Goal: Information Seeking & Learning: Find specific fact

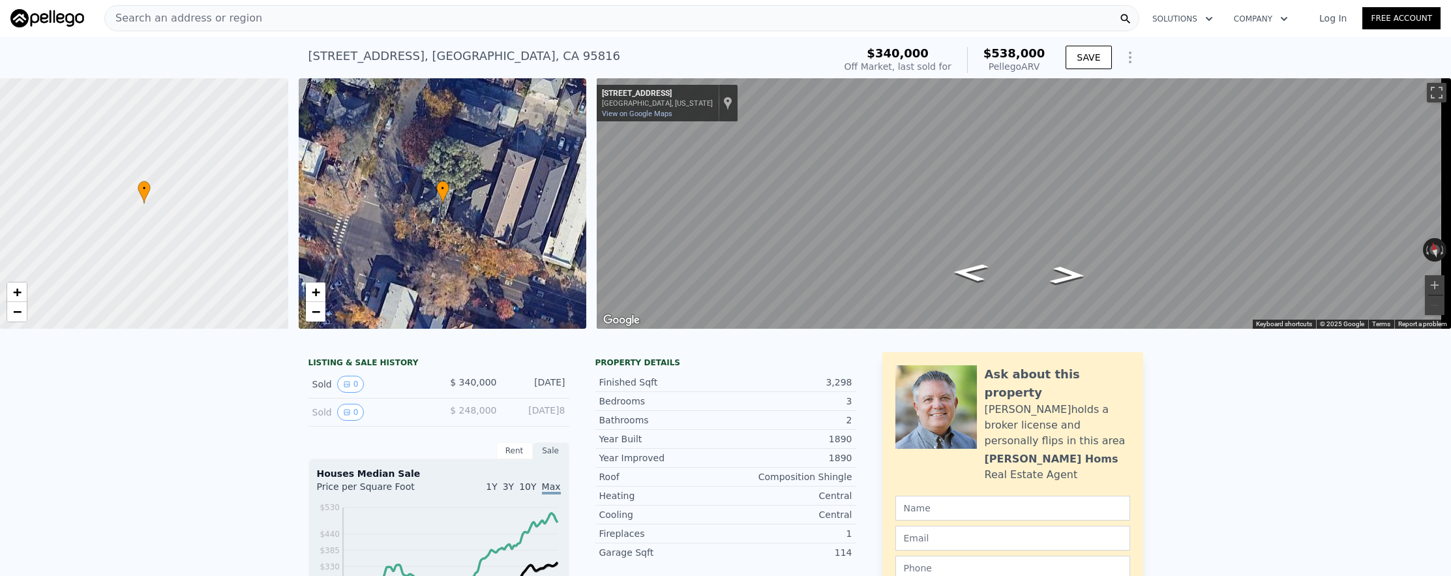
click at [438, 23] on div "Search an address or region" at bounding box center [621, 18] width 1035 height 26
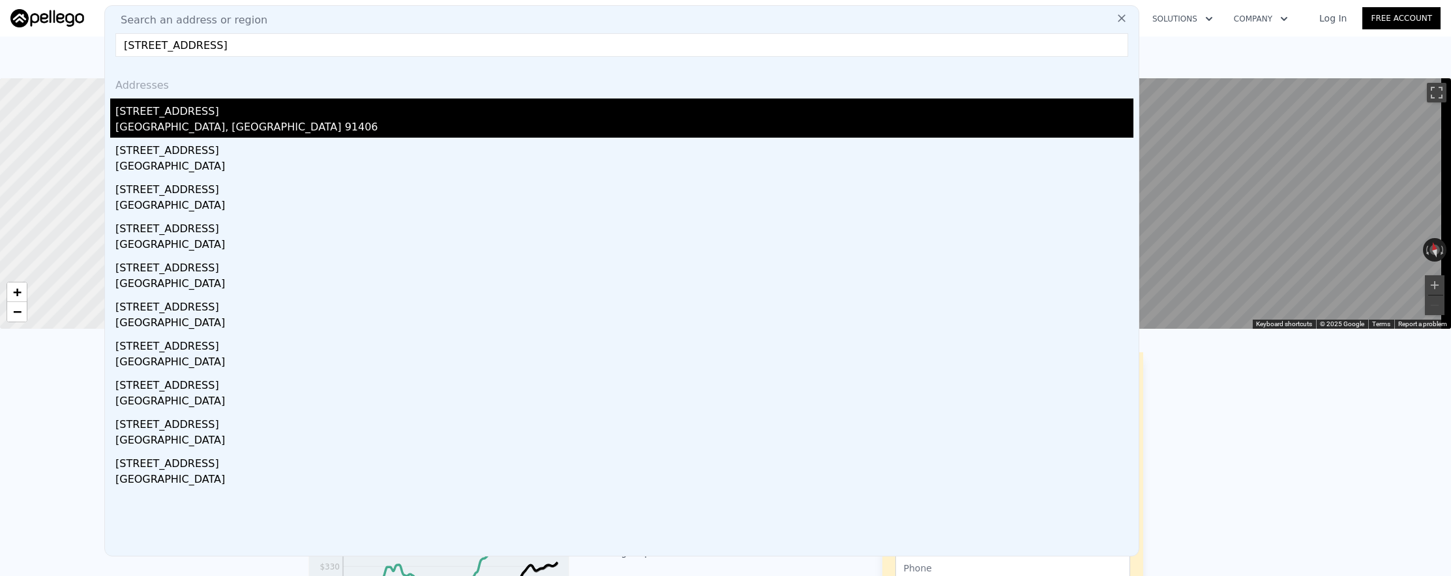
type input "[STREET_ADDRESS]"
click at [421, 128] on div "[GEOGRAPHIC_DATA], [GEOGRAPHIC_DATA] 91406" at bounding box center [624, 128] width 1018 height 18
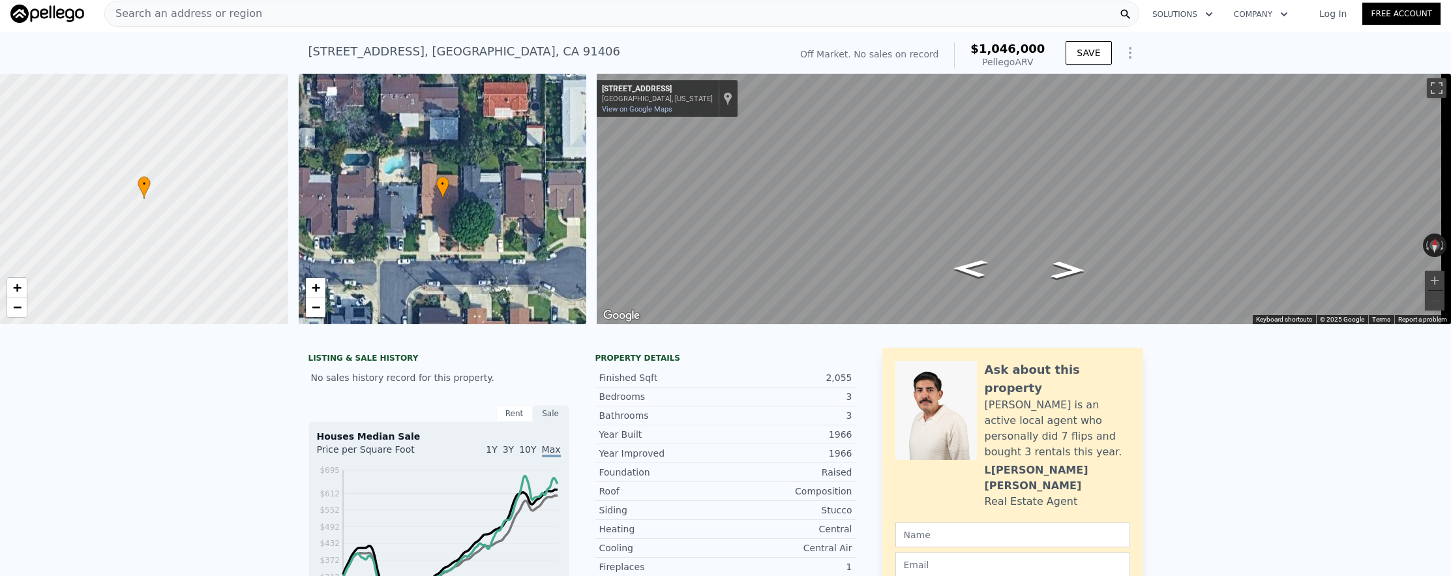
scroll to position [0, 5]
click at [419, 12] on div "Search an address or region" at bounding box center [621, 14] width 1035 height 26
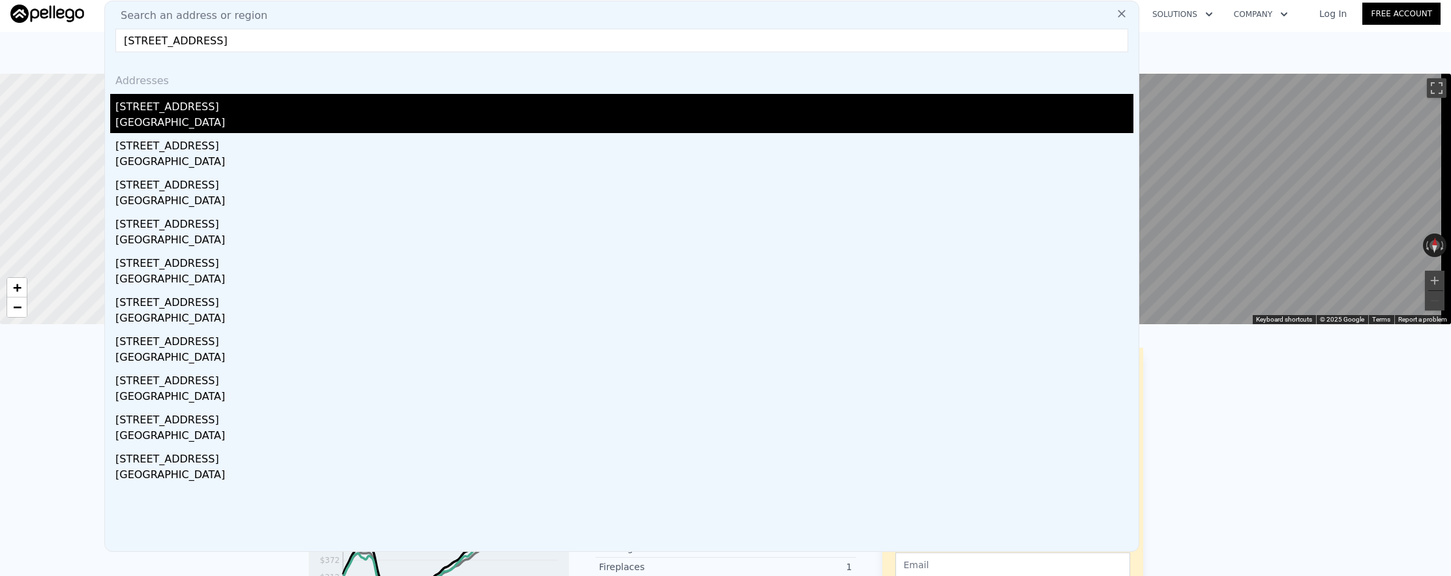
type input "[STREET_ADDRESS]"
click at [423, 104] on div "[STREET_ADDRESS]" at bounding box center [624, 104] width 1018 height 21
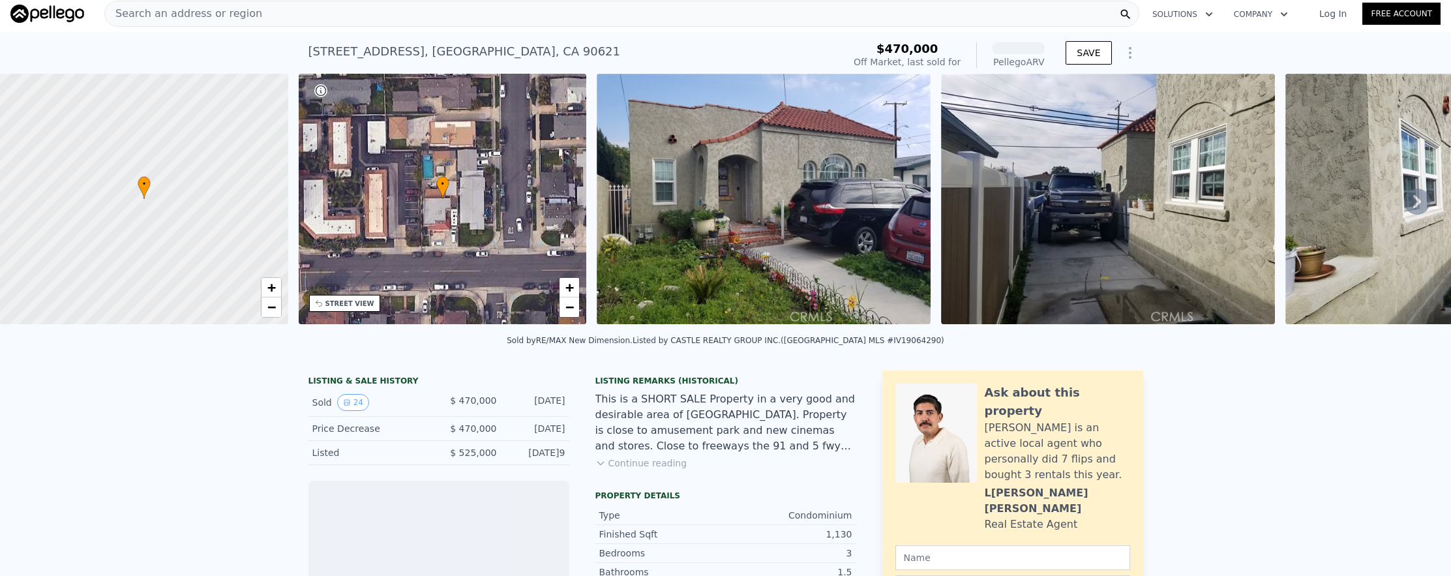
click at [394, 5] on div "Search an address or region" at bounding box center [621, 14] width 1035 height 26
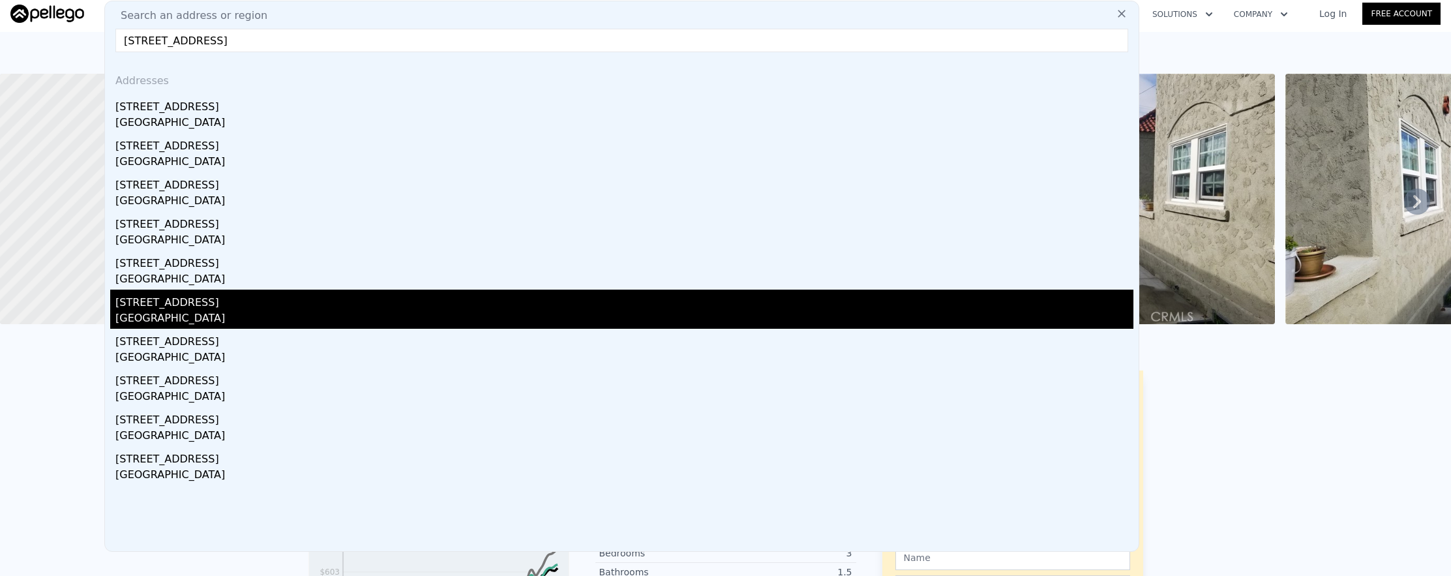
type input "[STREET_ADDRESS]"
click at [243, 307] on div "[STREET_ADDRESS]" at bounding box center [624, 300] width 1018 height 21
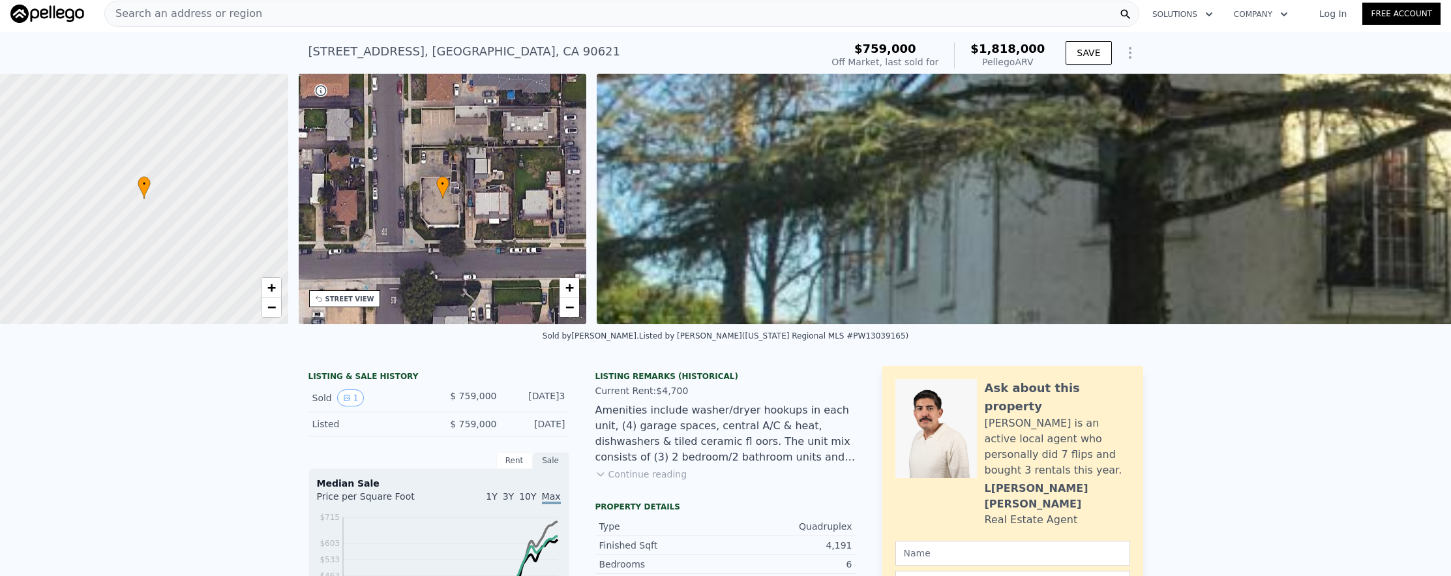
click at [432, 10] on div "Search an address or region" at bounding box center [621, 14] width 1035 height 26
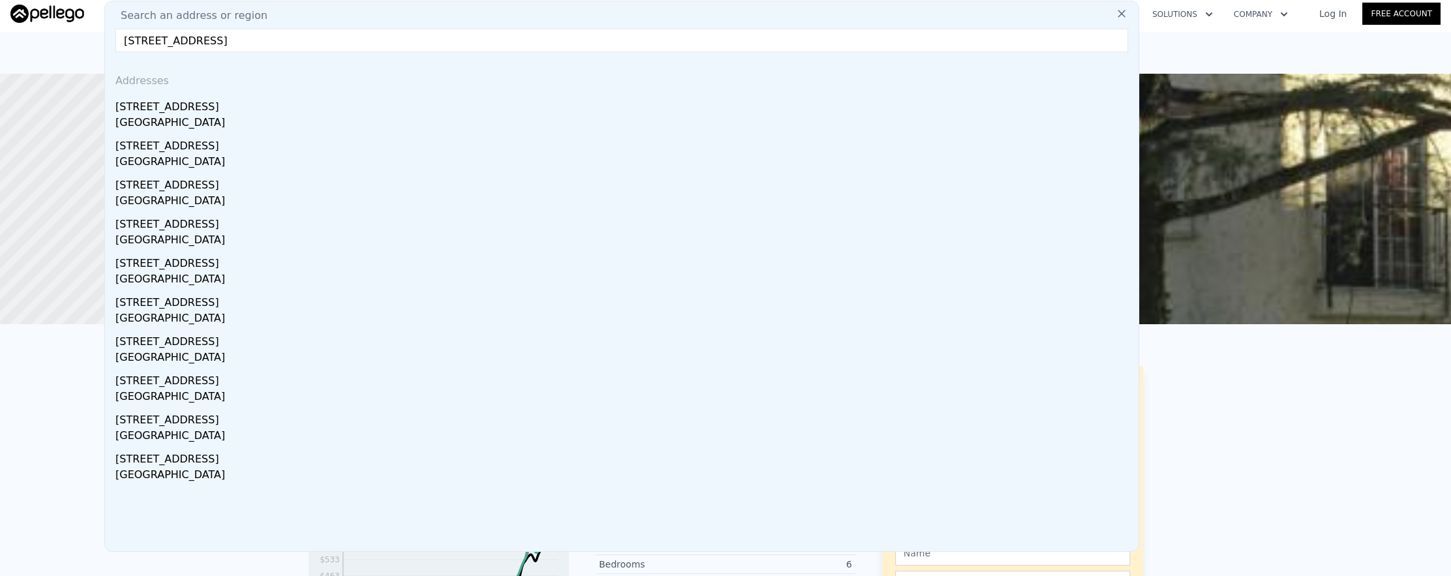
drag, startPoint x: 204, startPoint y: 41, endPoint x: 394, endPoint y: 50, distance: 189.9
click at [394, 50] on input "[STREET_ADDRESS]" at bounding box center [621, 40] width 1013 height 23
drag, startPoint x: 261, startPoint y: 42, endPoint x: 196, endPoint y: 40, distance: 64.6
click at [196, 40] on input "[STREET_ADDRESS]. buena" at bounding box center [621, 40] width 1013 height 23
click at [203, 40] on input "[STREET_ADDRESS]. 90261" at bounding box center [621, 40] width 1013 height 23
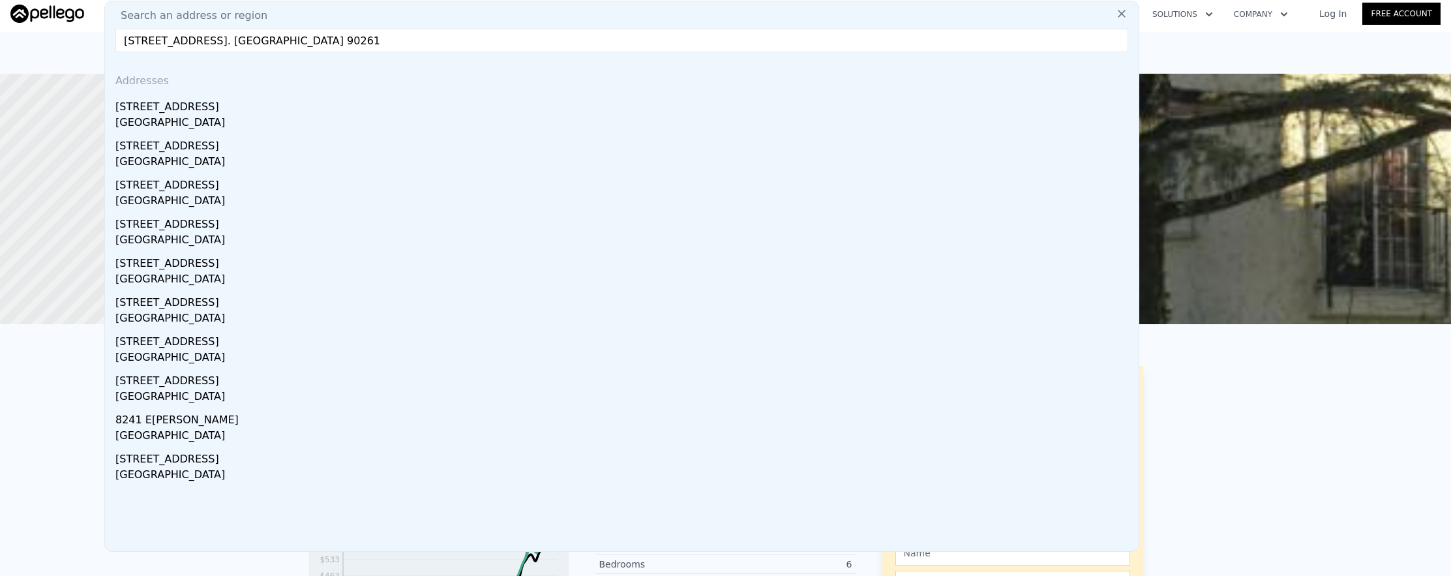
drag, startPoint x: 168, startPoint y: 38, endPoint x: 205, endPoint y: 42, distance: 38.0
click at [205, 42] on input "[STREET_ADDRESS]. [GEOGRAPHIC_DATA] 90261" at bounding box center [621, 40] width 1013 height 23
click at [169, 39] on input "[STREET_ADDRESS]" at bounding box center [621, 40] width 1013 height 23
click at [173, 40] on input "[STREET_ADDRESS]" at bounding box center [621, 40] width 1013 height 23
drag, startPoint x: 286, startPoint y: 44, endPoint x: 78, endPoint y: 43, distance: 208.0
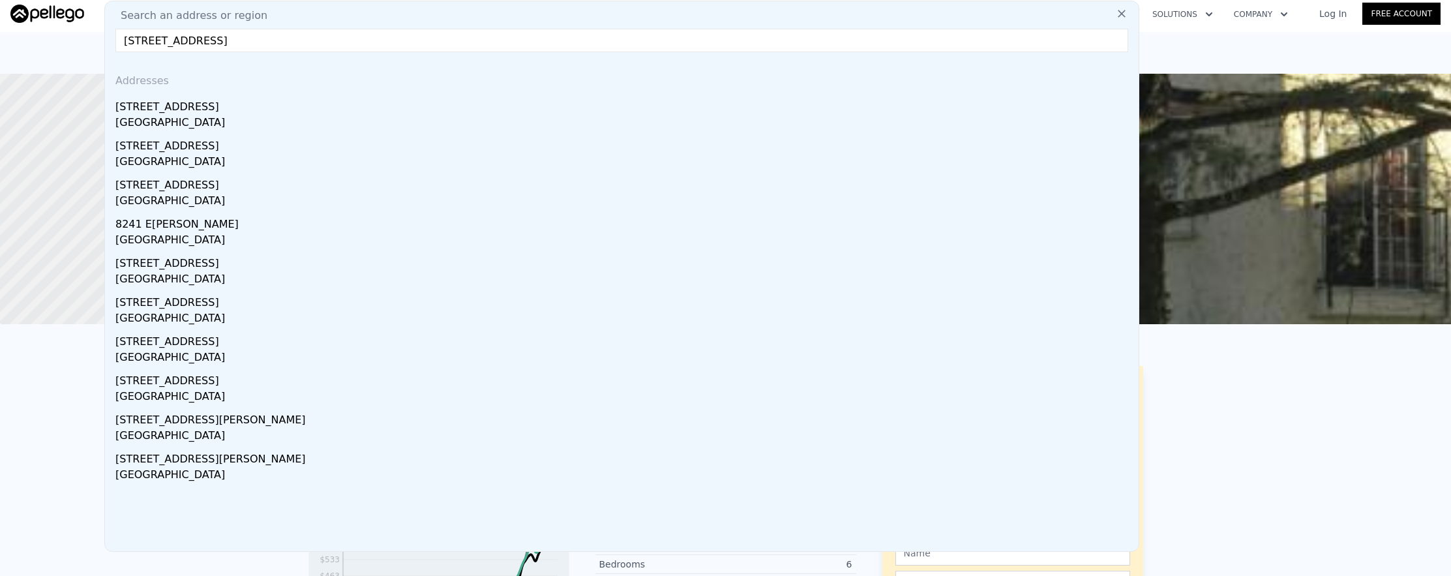
paste input "[STREET_ADDRESS]"
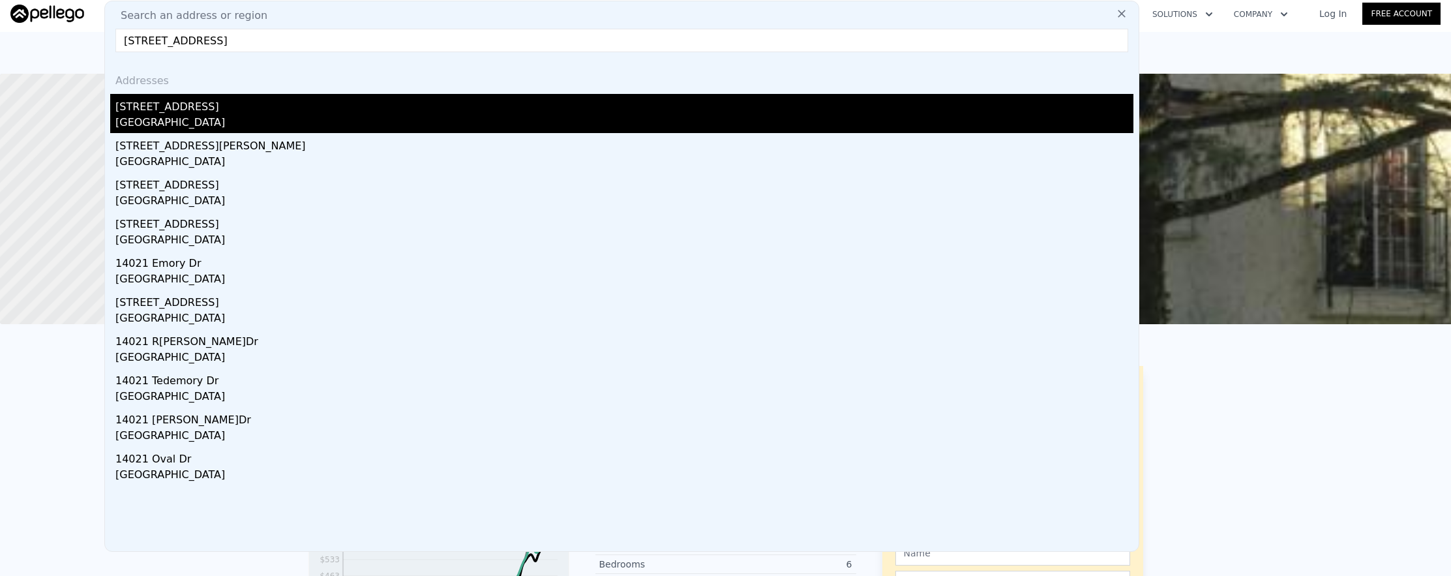
type input "[STREET_ADDRESS]"
click at [233, 124] on div "[GEOGRAPHIC_DATA]" at bounding box center [624, 124] width 1018 height 18
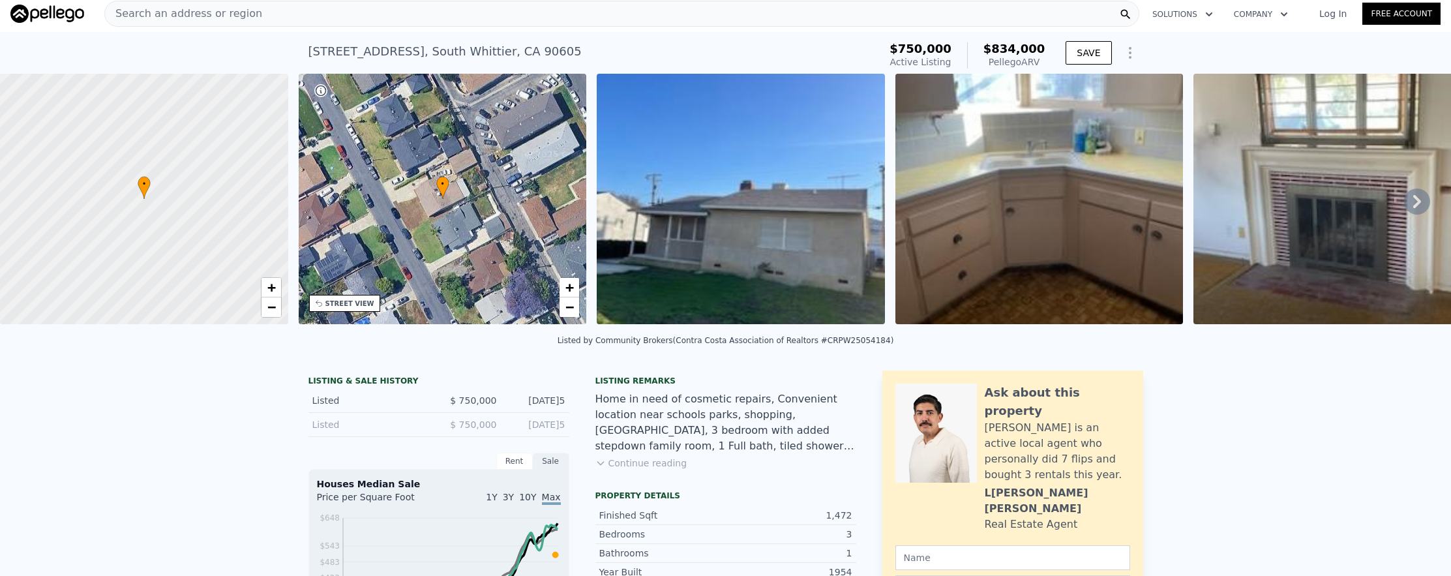
click at [453, 24] on div "Search an address or region" at bounding box center [621, 14] width 1035 height 26
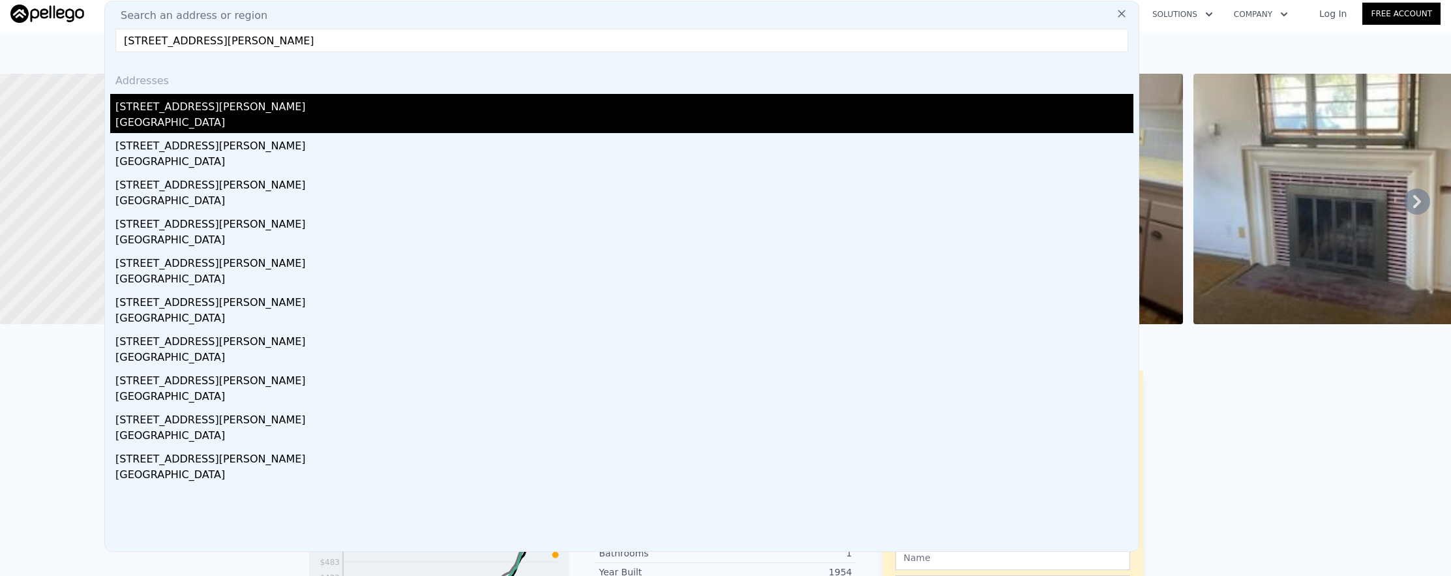
type input "[STREET_ADDRESS][PERSON_NAME]"
click at [445, 115] on div "[GEOGRAPHIC_DATA]" at bounding box center [624, 124] width 1018 height 18
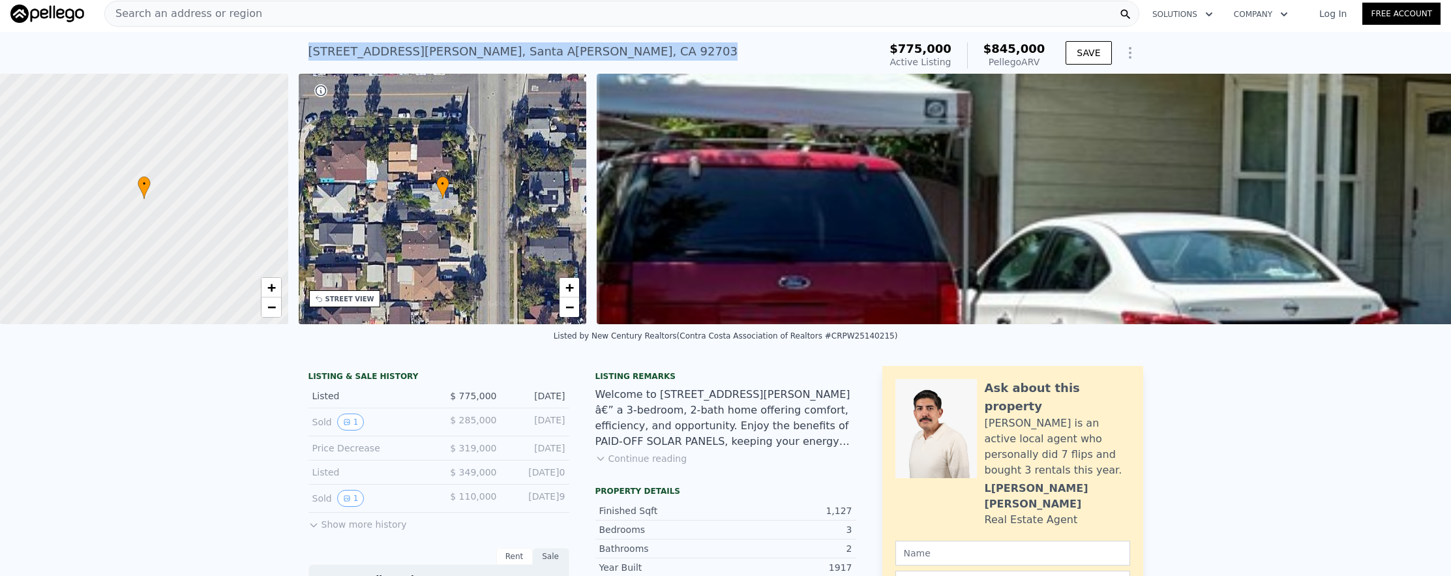
drag, startPoint x: 306, startPoint y: 48, endPoint x: 561, endPoint y: 58, distance: 254.5
click at [561, 58] on div "[STREET_ADDRESS][PERSON_NAME] Active at $775k (~ARV $845k )" at bounding box center [591, 55] width 566 height 37
copy div "[STREET_ADDRESS][PERSON_NAME]"
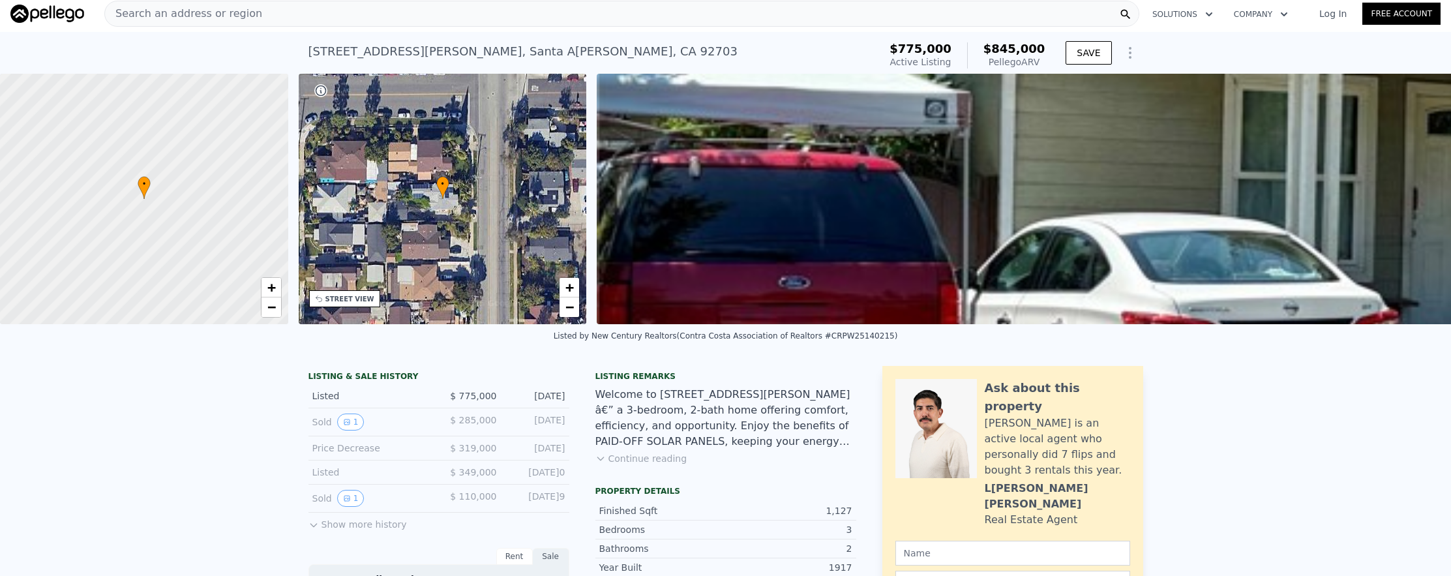
click at [311, 18] on div "Search an address or region" at bounding box center [621, 14] width 1035 height 26
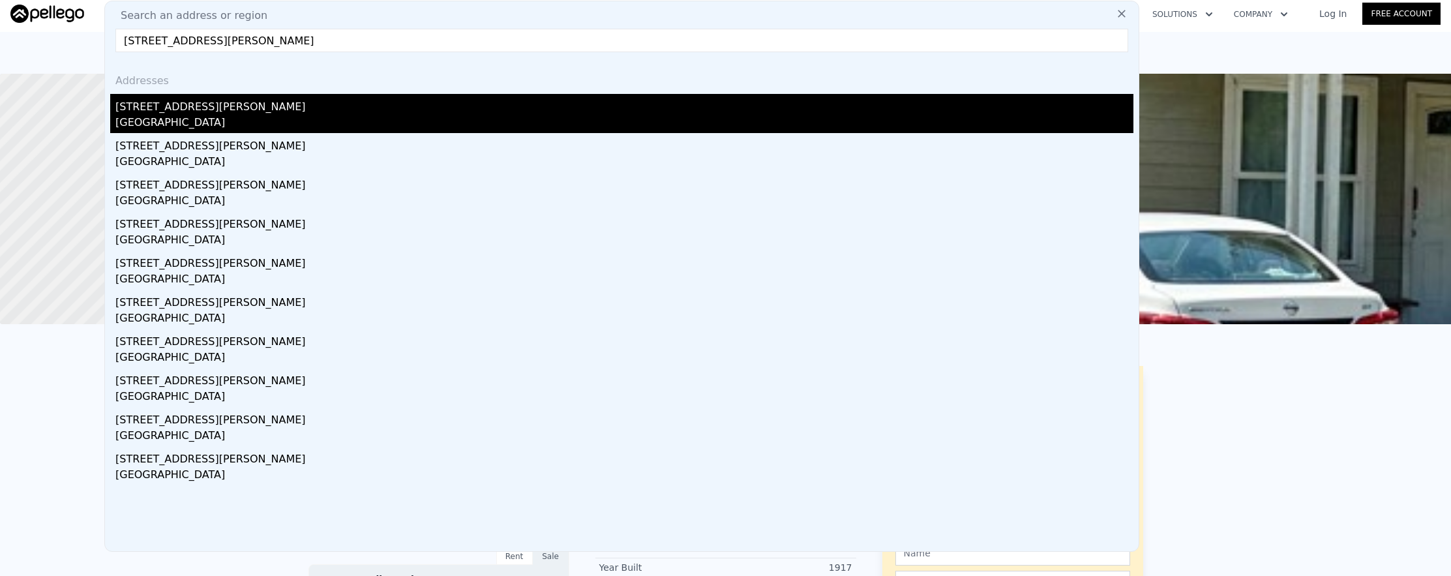
type input "[STREET_ADDRESS][PERSON_NAME]"
click at [429, 104] on div "[STREET_ADDRESS][PERSON_NAME]" at bounding box center [624, 104] width 1018 height 21
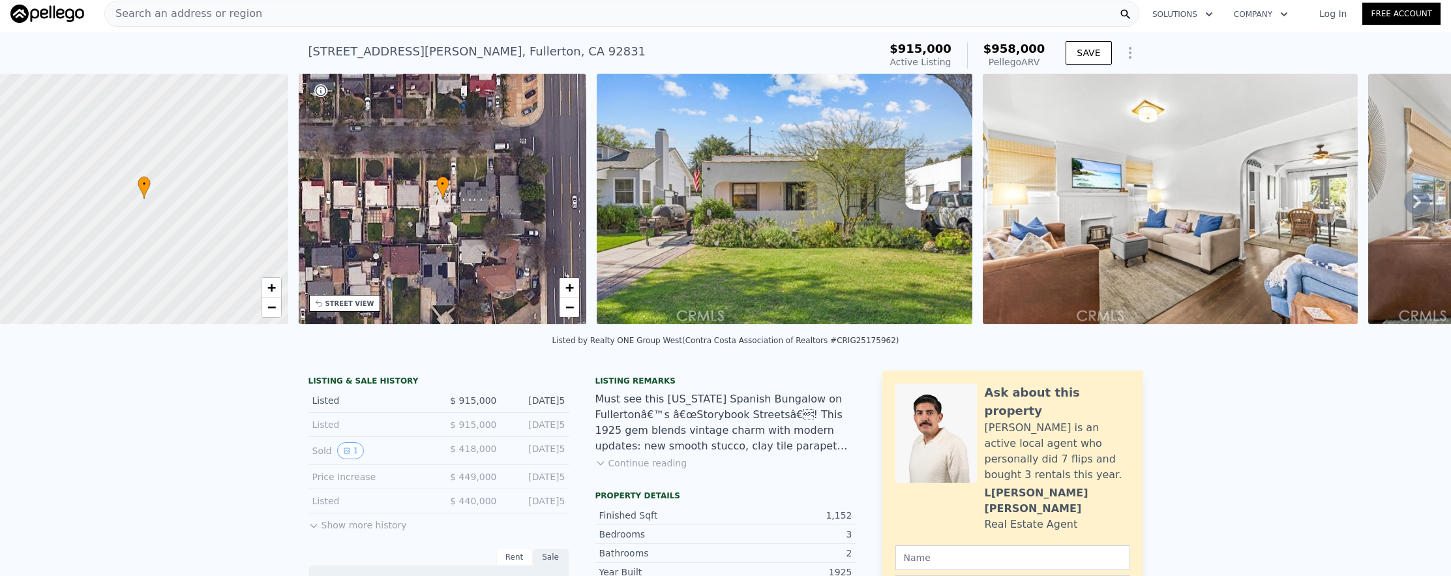
click at [460, 13] on div "Search an address or region" at bounding box center [621, 14] width 1035 height 26
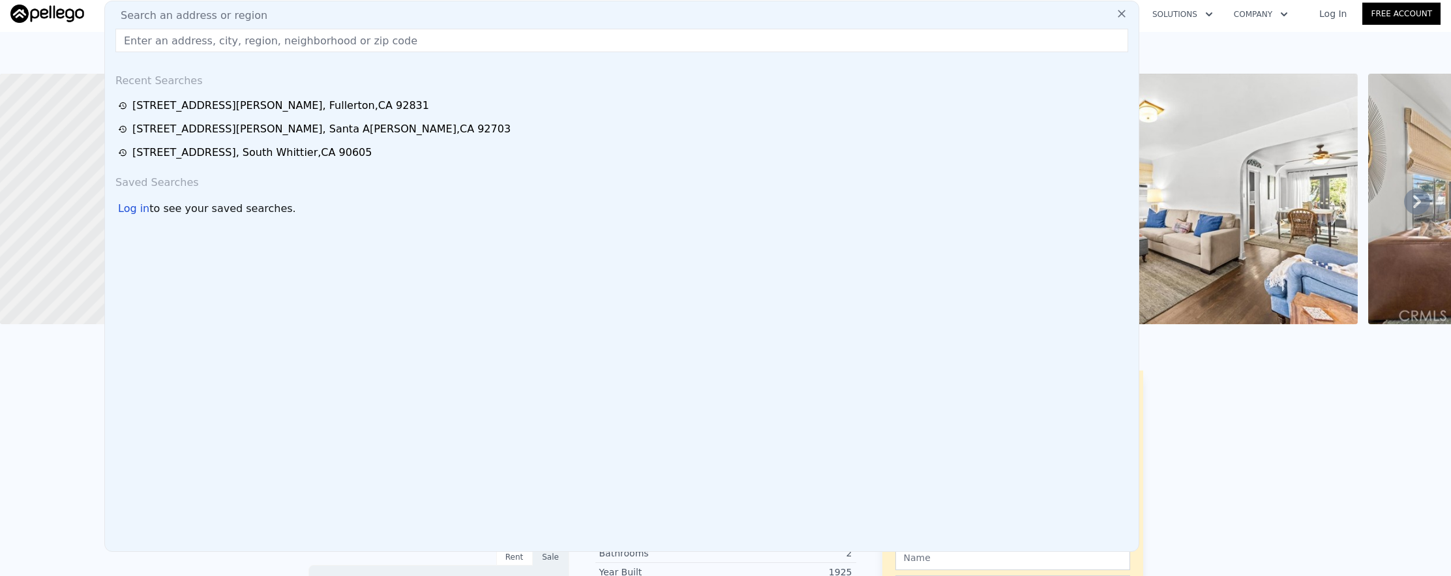
click at [461, 33] on input "text" at bounding box center [621, 40] width 1013 height 23
paste input "[STREET_ADDRESS][US_STATE]"
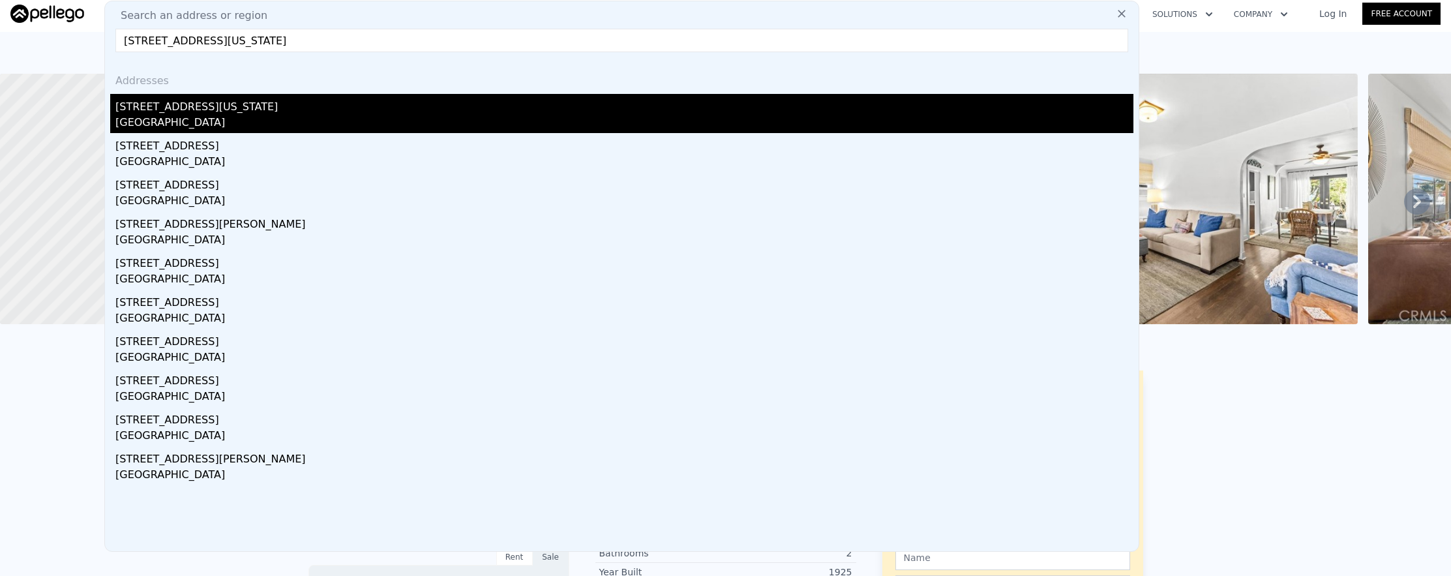
type input "[STREET_ADDRESS][US_STATE]"
click at [458, 103] on div "[STREET_ADDRESS][US_STATE]" at bounding box center [624, 104] width 1018 height 21
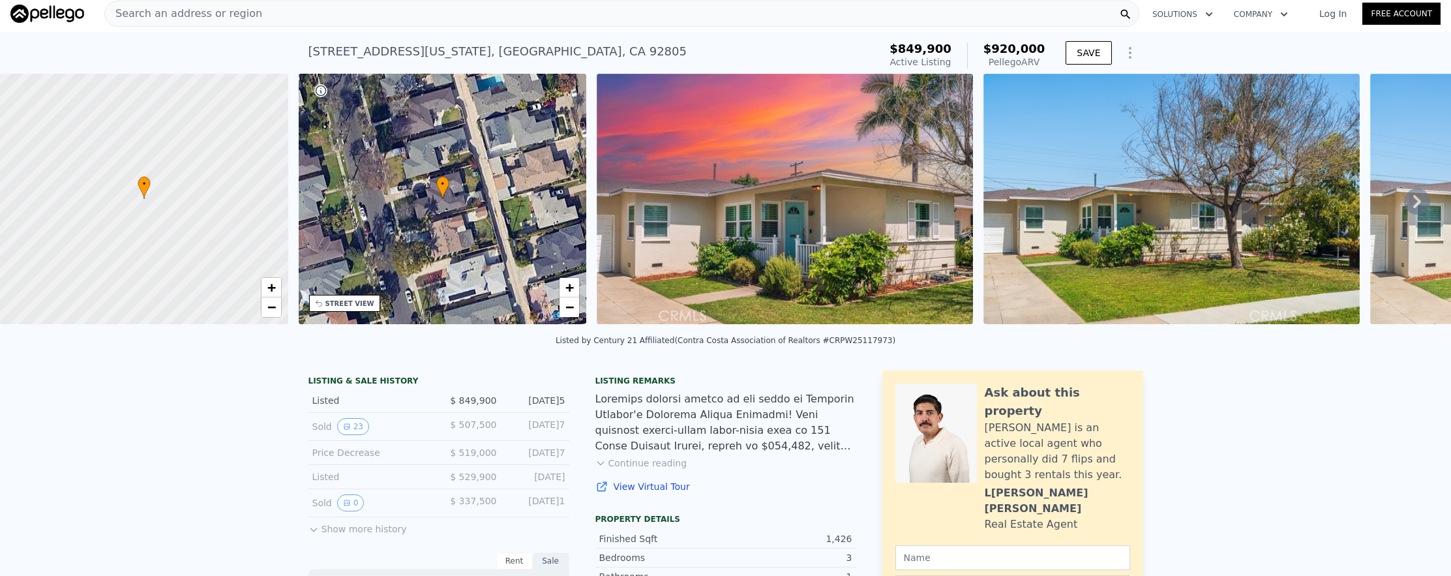
click at [350, 22] on div "Search an address or region" at bounding box center [621, 14] width 1035 height 26
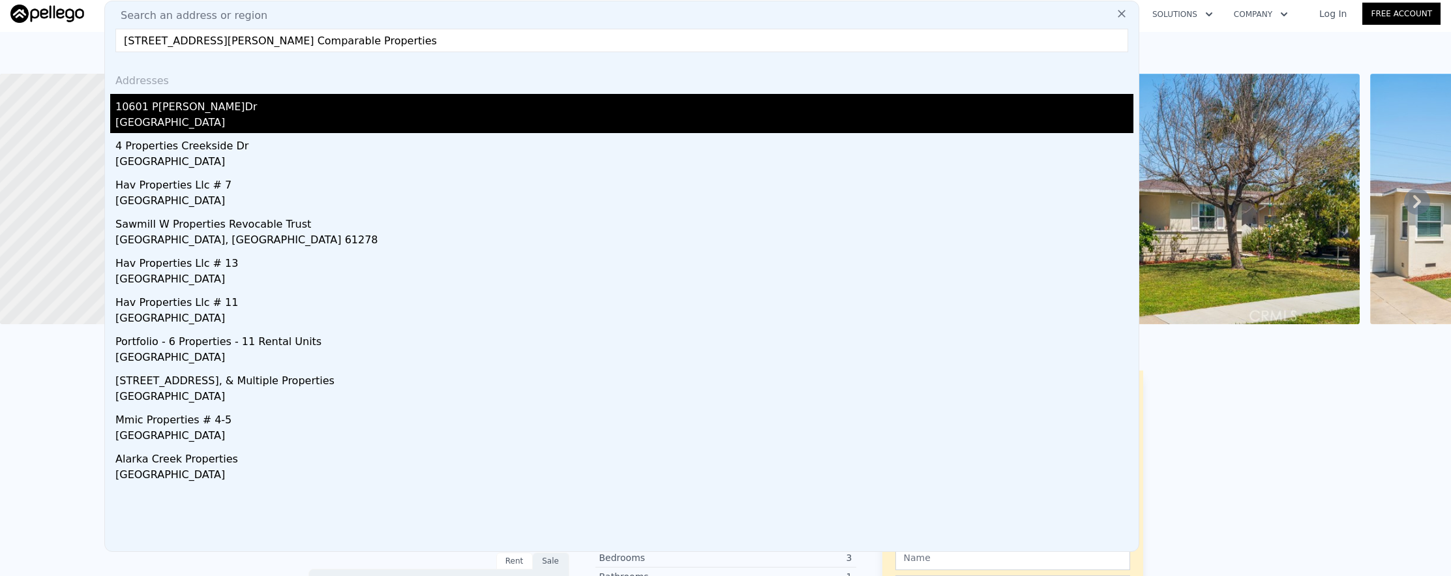
type input "[STREET_ADDRESS][PERSON_NAME] Comparable Properties"
click at [394, 121] on div "[GEOGRAPHIC_DATA]" at bounding box center [624, 124] width 1018 height 18
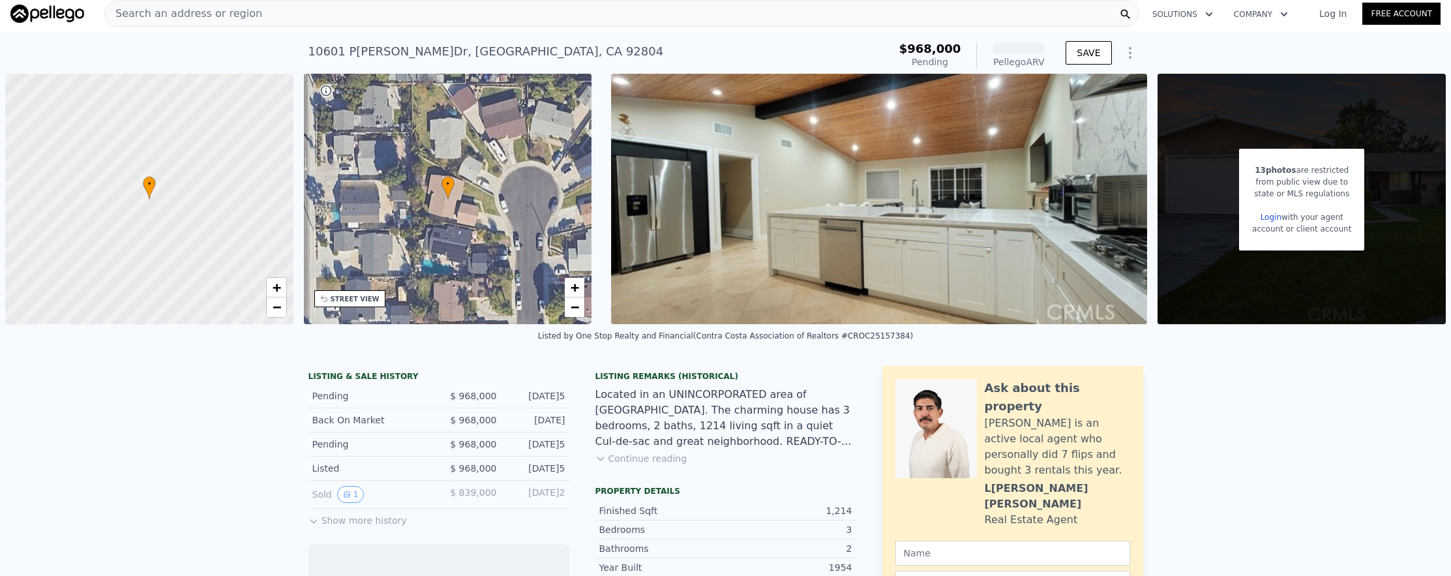
scroll to position [0, 1]
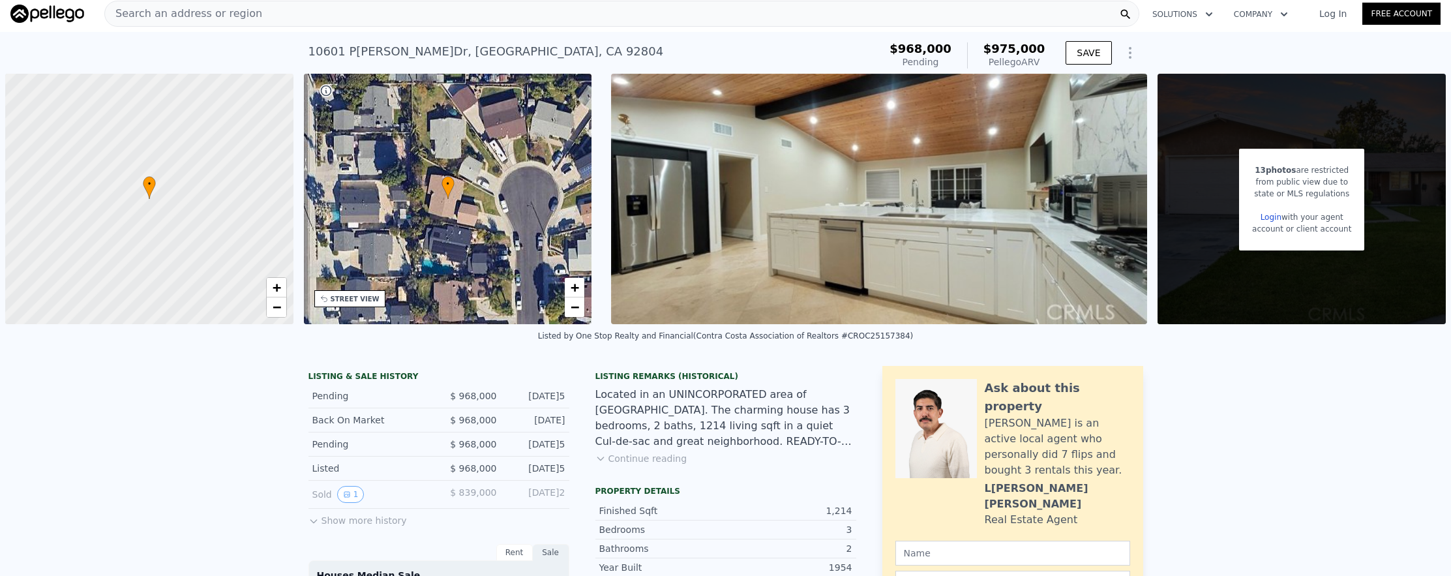
click at [260, 23] on div "Search an address or region" at bounding box center [621, 14] width 1035 height 26
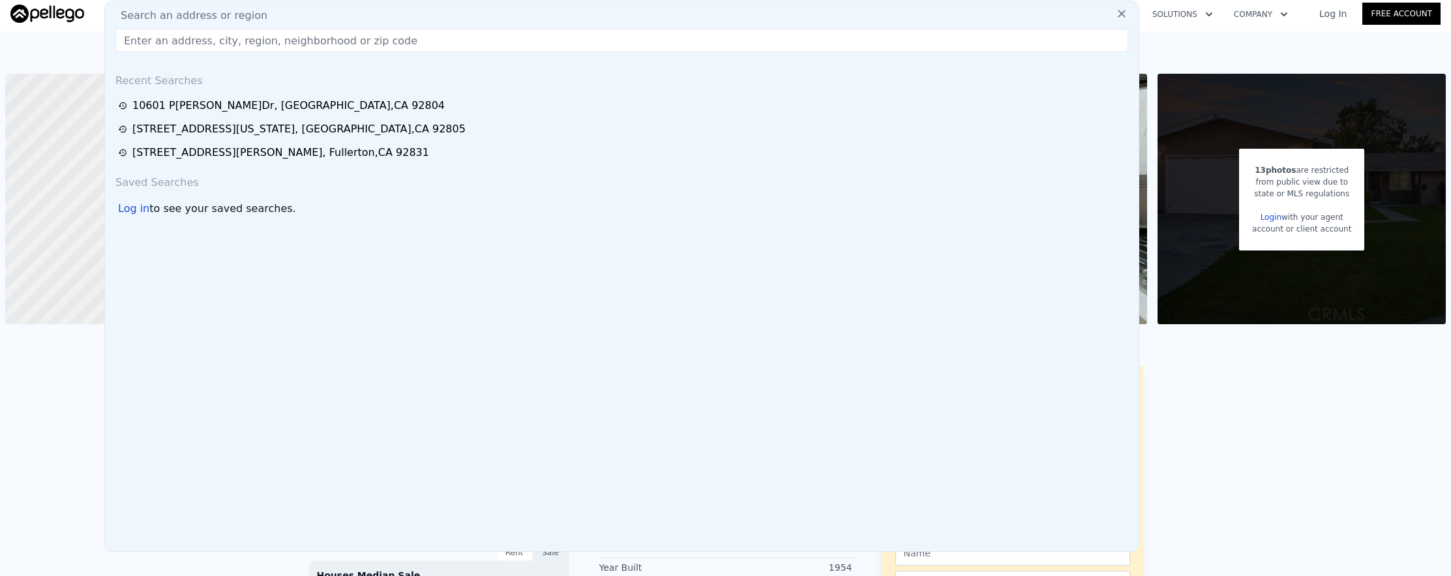
click at [260, 23] on div "Search an address or region" at bounding box center [621, 16] width 1023 height 16
paste input "[STREET_ADDRESS]"
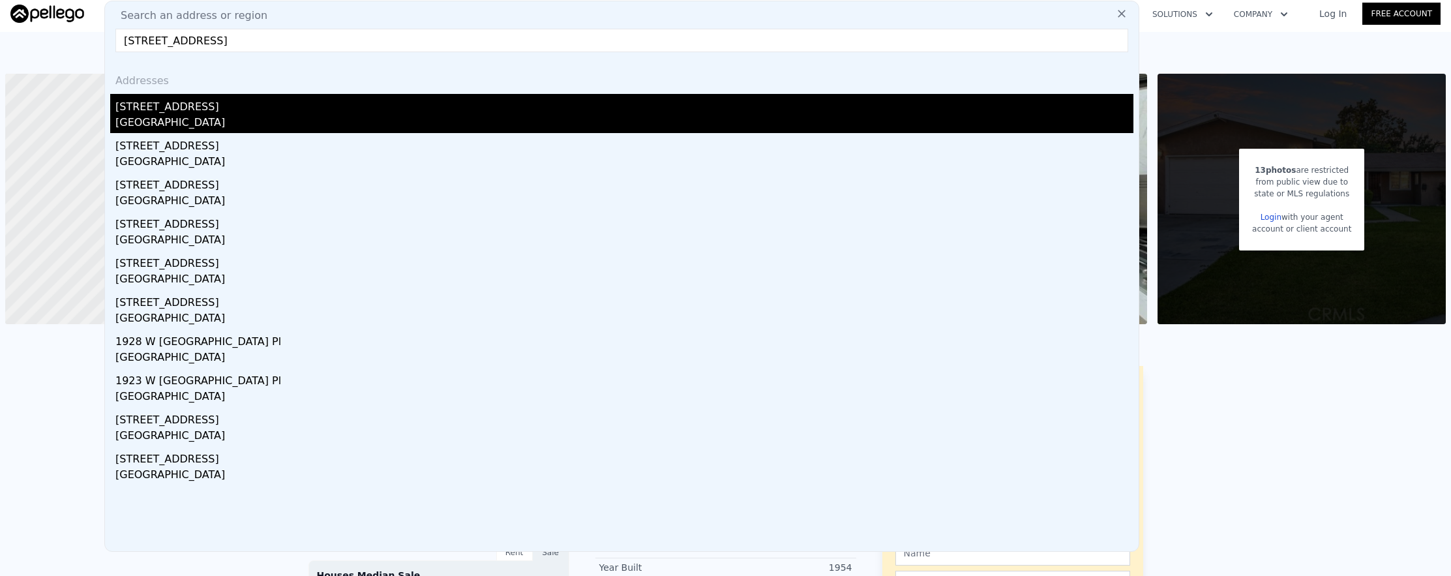
type input "[STREET_ADDRESS]"
click at [318, 123] on div "[GEOGRAPHIC_DATA]" at bounding box center [624, 124] width 1018 height 18
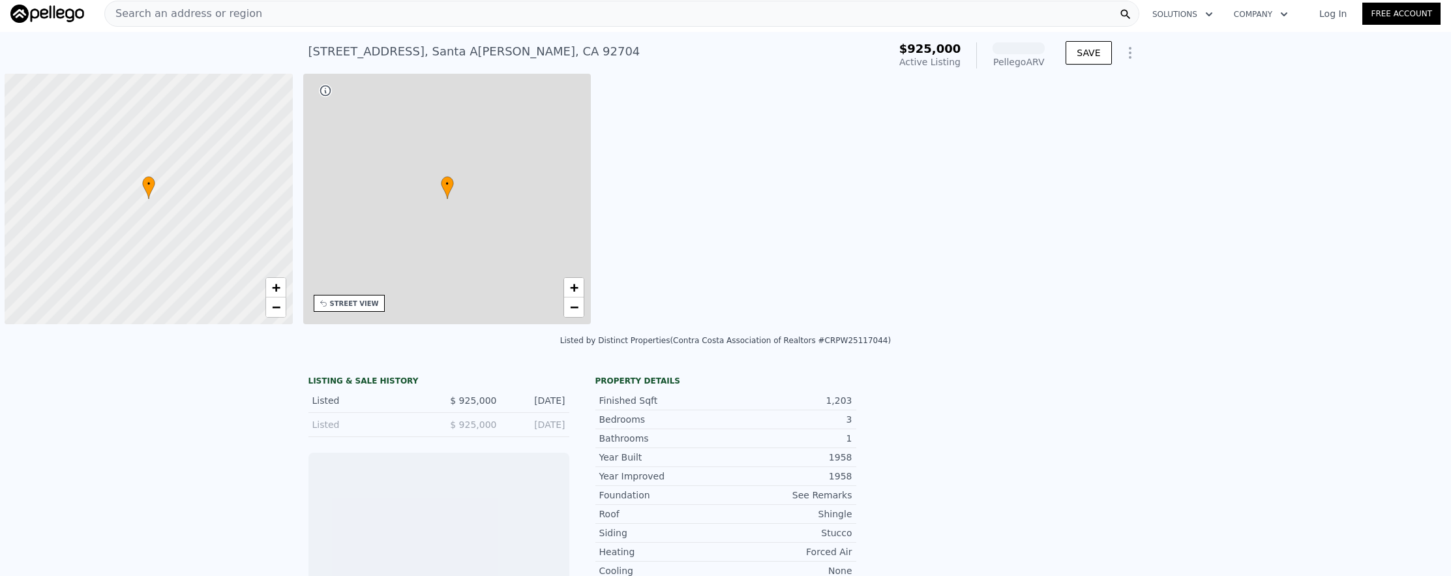
scroll to position [0, 5]
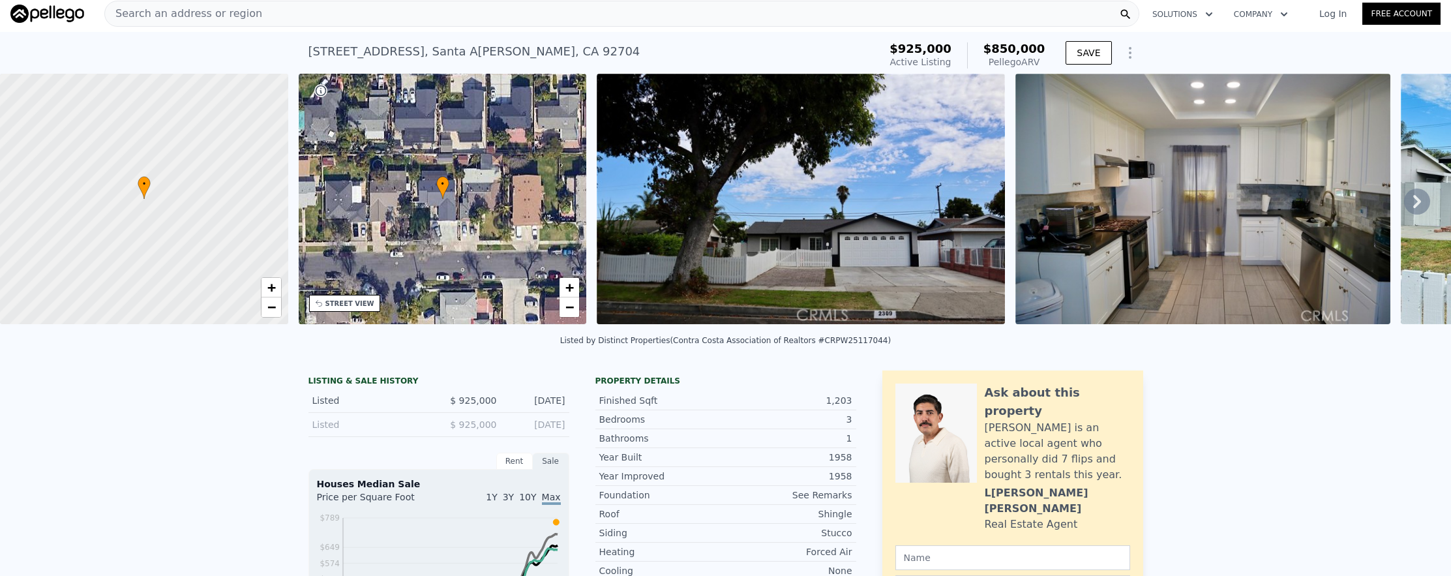
click at [253, 17] on div "Search an address or region" at bounding box center [621, 14] width 1035 height 26
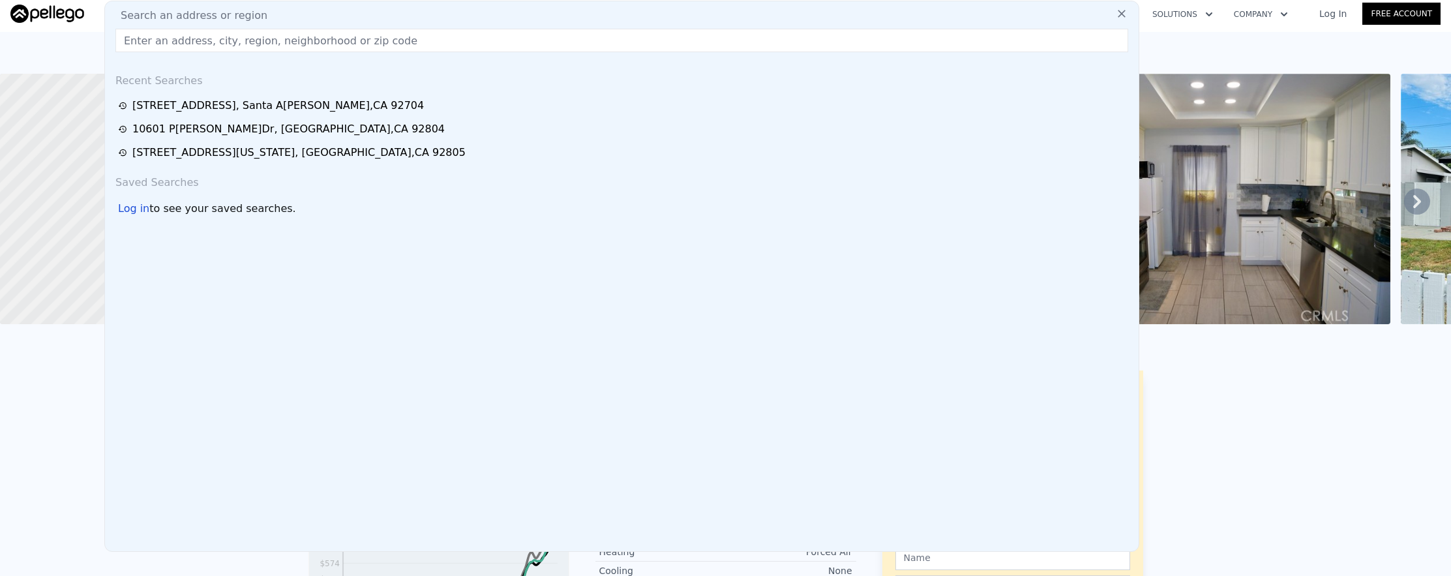
click at [253, 17] on span "Search an address or region" at bounding box center [188, 16] width 157 height 16
paste input "[STREET_ADDRESS] Comparable Properties"
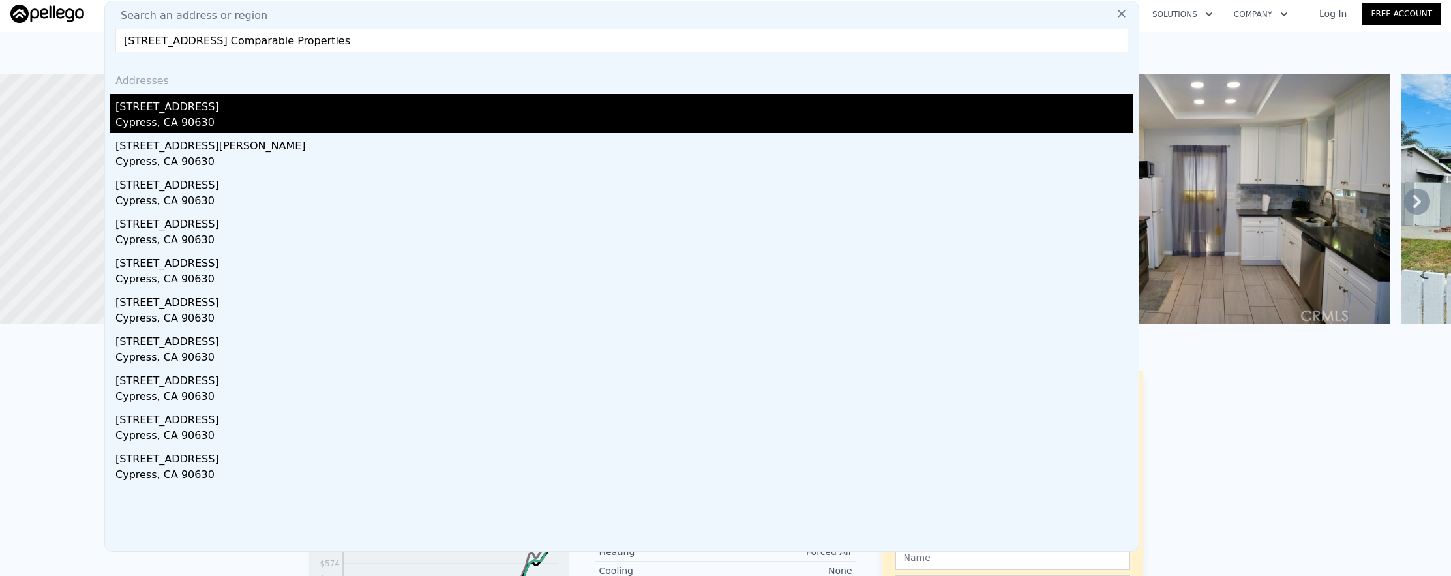
type input "[STREET_ADDRESS] Comparable Properties"
click at [343, 121] on div "Cypress, CA 90630" at bounding box center [624, 124] width 1018 height 18
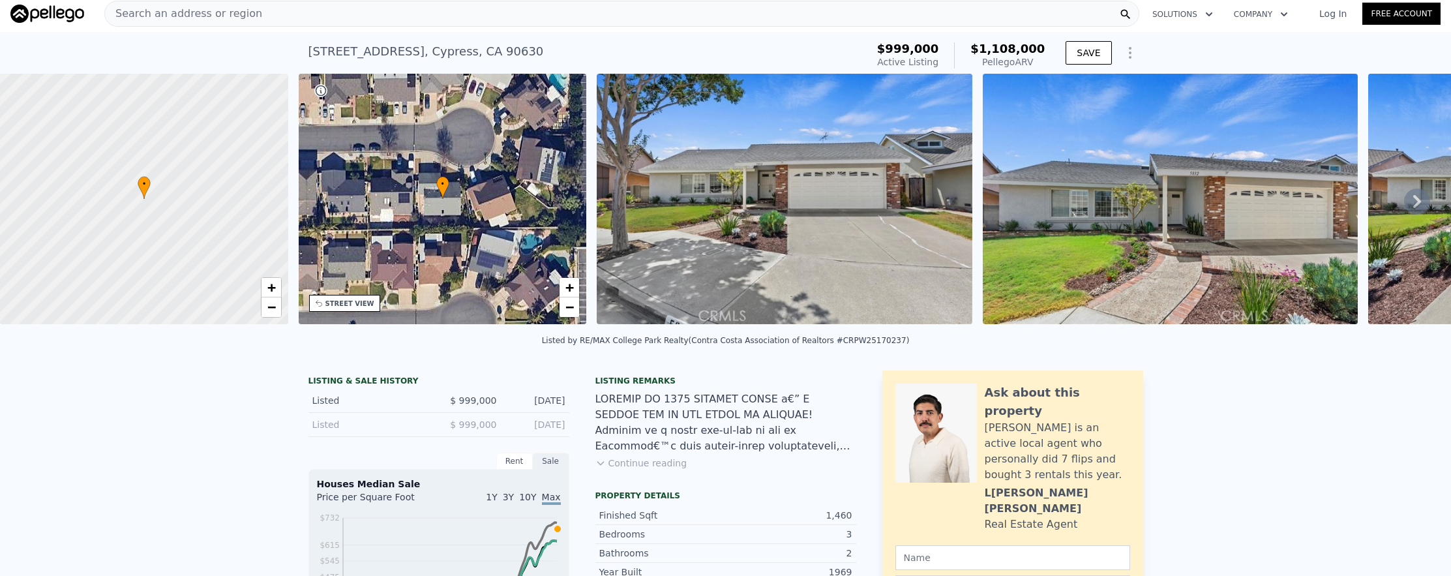
click at [249, 16] on div "Search an address or region" at bounding box center [621, 14] width 1035 height 26
click at [178, 18] on span "Search an address or region" at bounding box center [183, 14] width 157 height 16
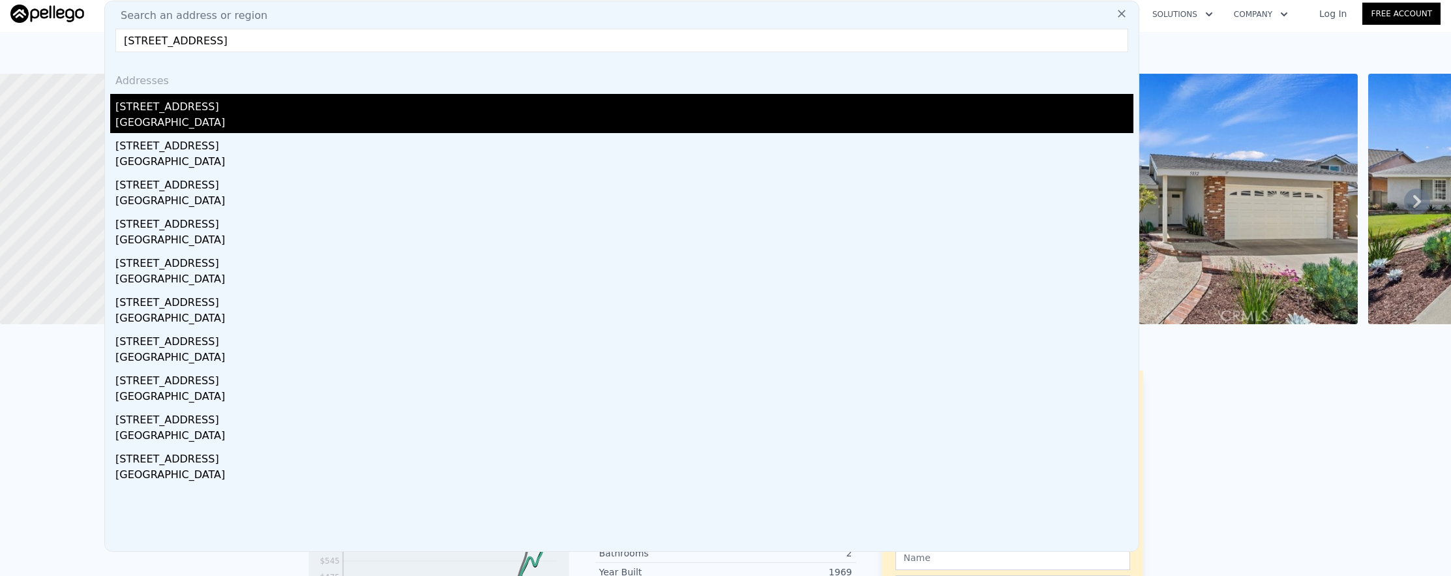
type input "[STREET_ADDRESS]"
click at [232, 128] on div "[GEOGRAPHIC_DATA]" at bounding box center [624, 124] width 1018 height 18
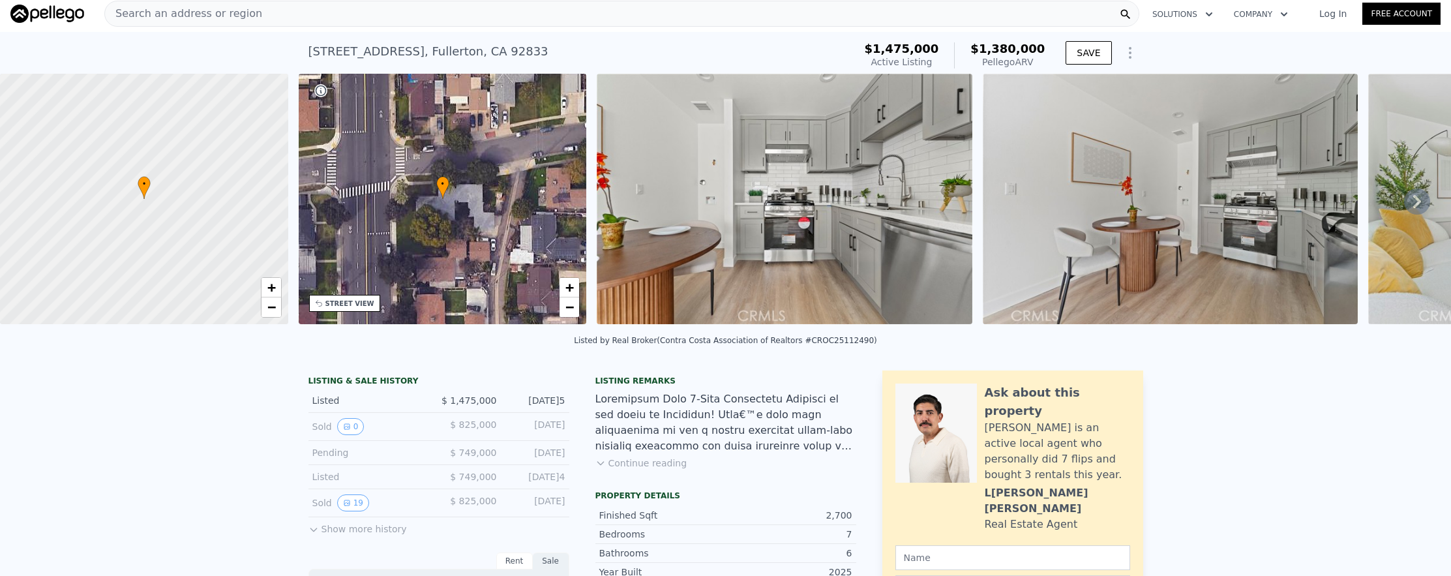
click at [455, 15] on div "Search an address or region" at bounding box center [621, 14] width 1035 height 26
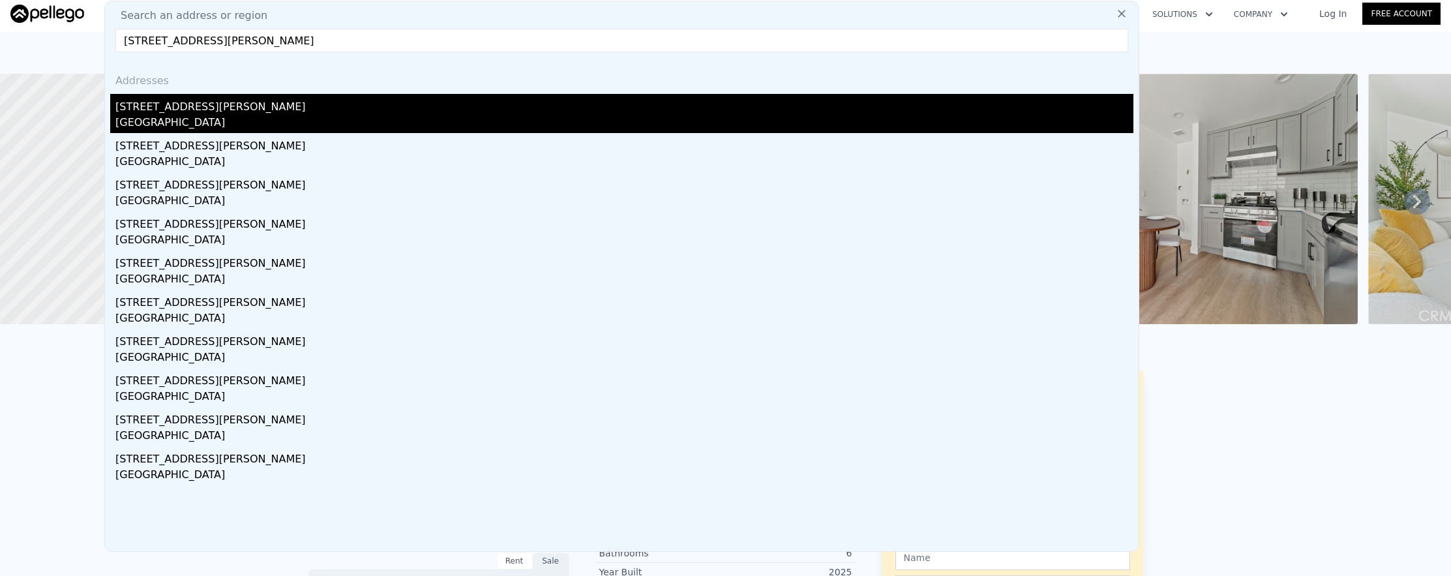
type input "[STREET_ADDRESS][PERSON_NAME]"
click at [514, 122] on div "[GEOGRAPHIC_DATA]" at bounding box center [624, 124] width 1018 height 18
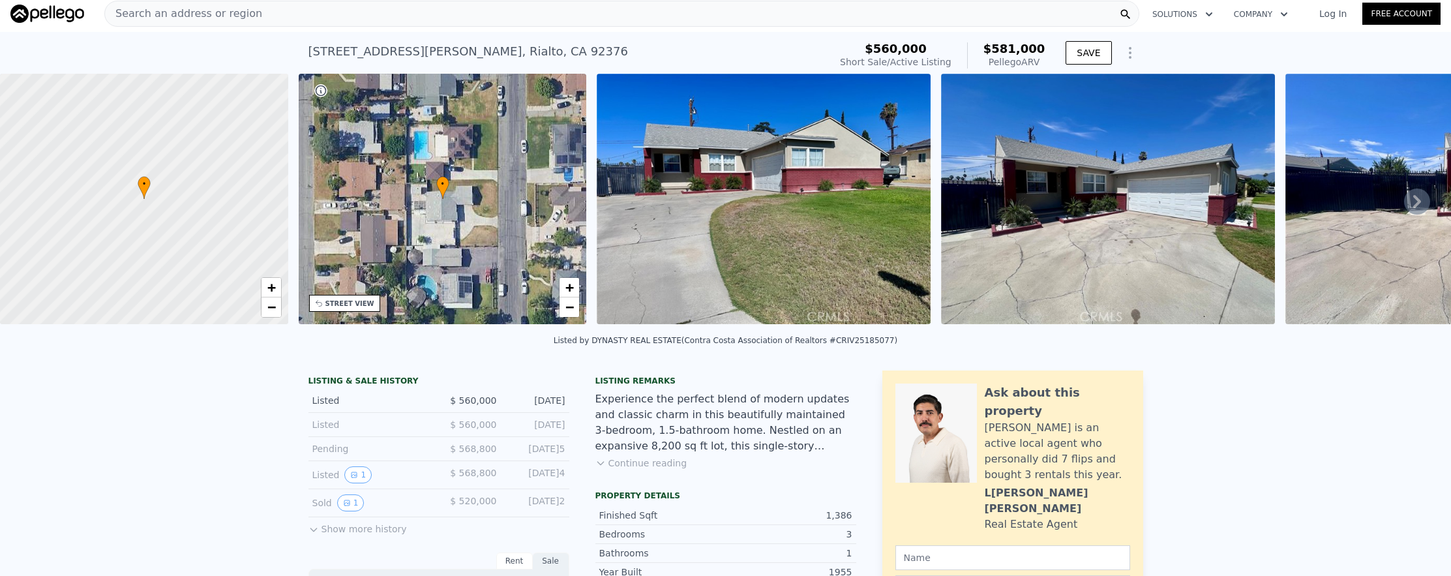
click at [388, 18] on div "Search an address or region" at bounding box center [621, 14] width 1035 height 26
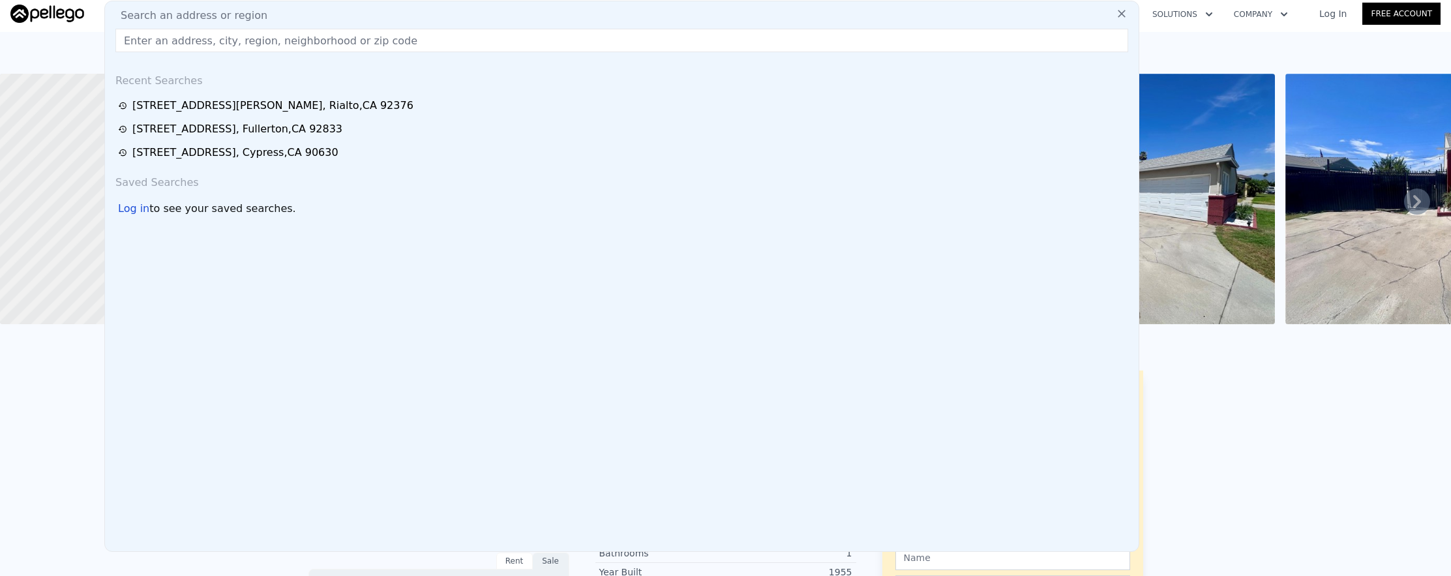
paste input "[STREET_ADDRESS][PERSON_NAME]"
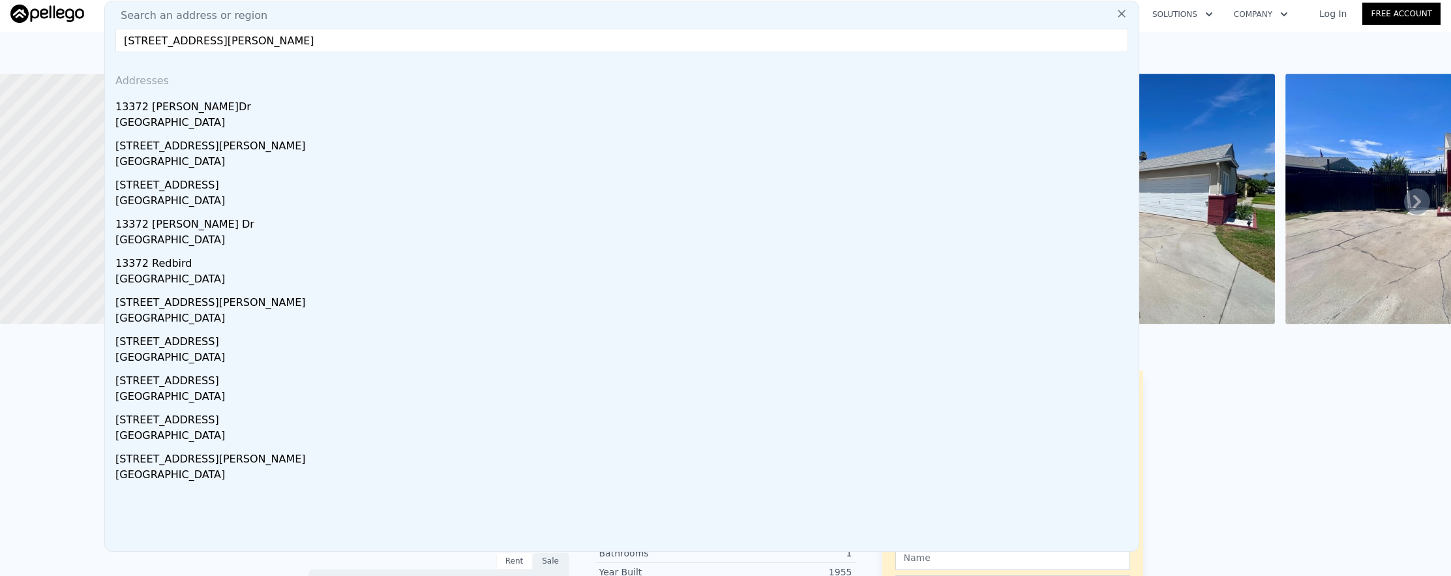
type input "[STREET_ADDRESS][PERSON_NAME]"
click at [463, 120] on div "[GEOGRAPHIC_DATA]" at bounding box center [624, 124] width 1018 height 18
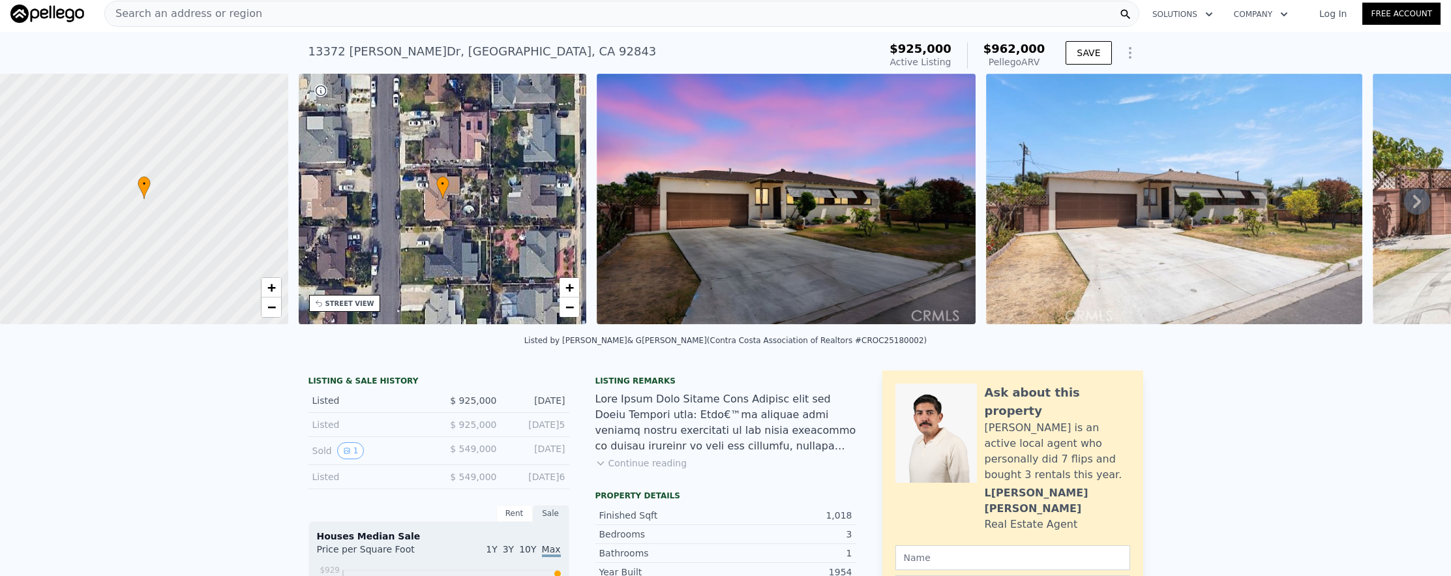
click at [409, 12] on div "Search an address or region" at bounding box center [621, 14] width 1035 height 26
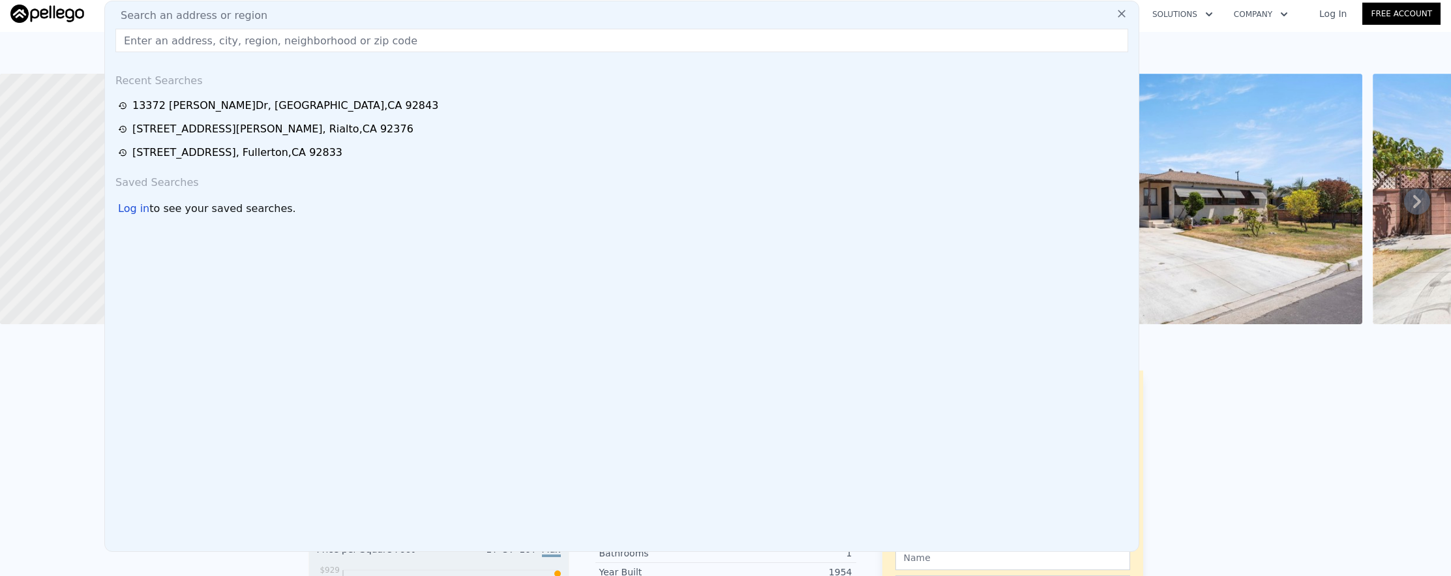
click at [409, 12] on div "Search an address or region" at bounding box center [621, 16] width 1023 height 16
click at [417, 35] on input "text" at bounding box center [621, 40] width 1013 height 23
paste input "[STREET_ADDRESS]"
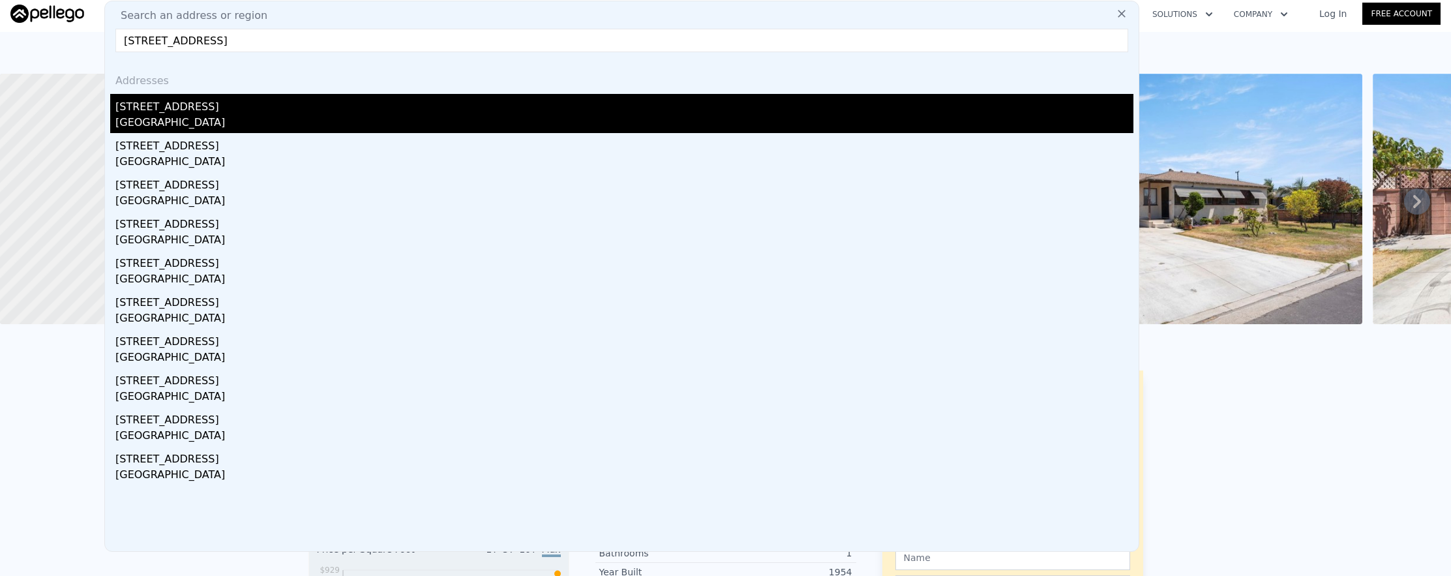
type input "[STREET_ADDRESS]"
click at [417, 95] on div "[STREET_ADDRESS]" at bounding box center [624, 104] width 1018 height 21
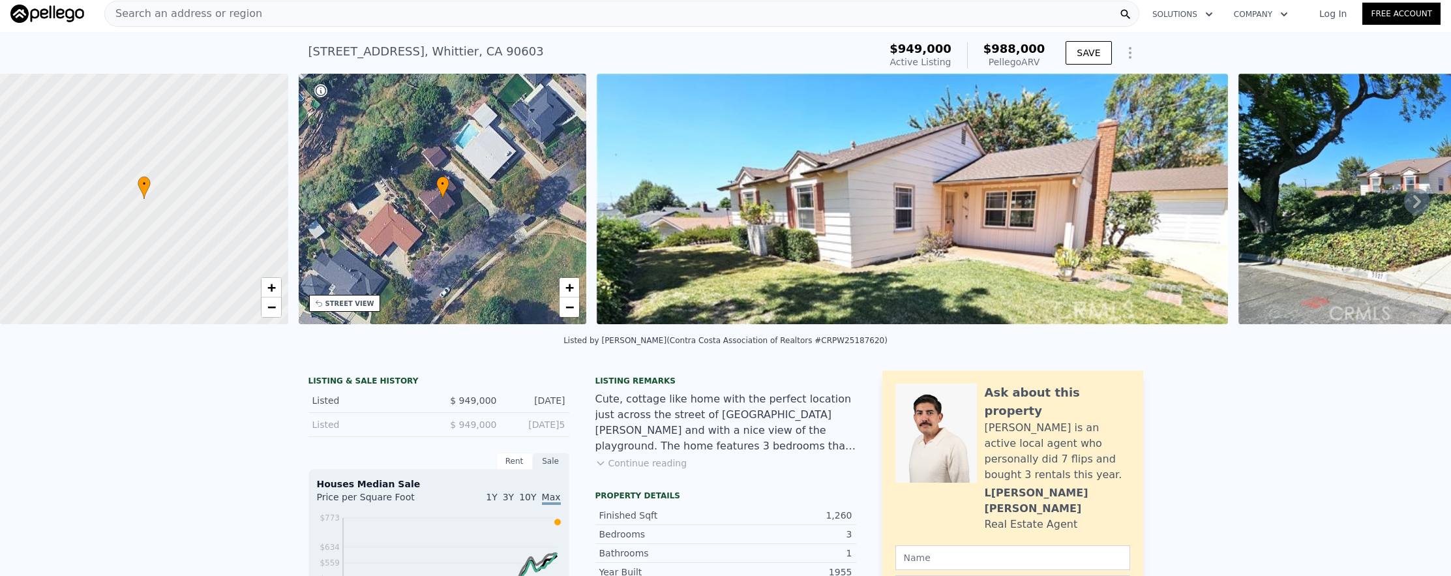
click at [477, 23] on div "Search an address or region" at bounding box center [621, 14] width 1035 height 26
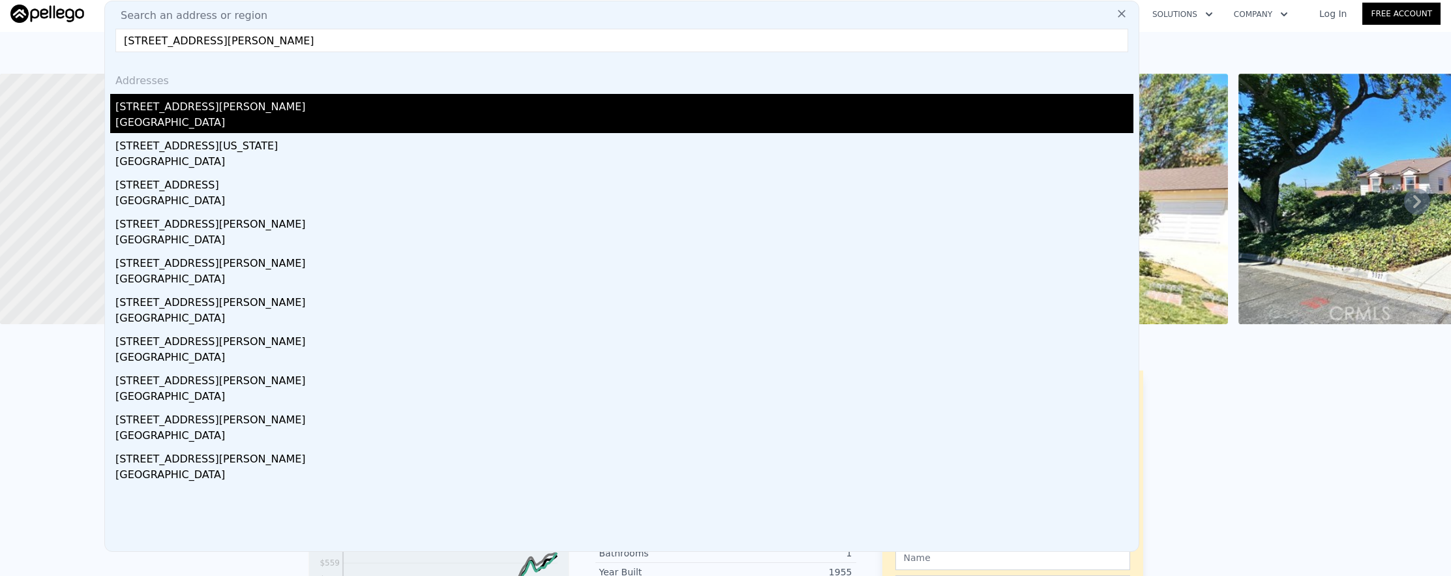
type input "[STREET_ADDRESS][PERSON_NAME]"
click at [514, 129] on div "[GEOGRAPHIC_DATA]" at bounding box center [624, 124] width 1018 height 18
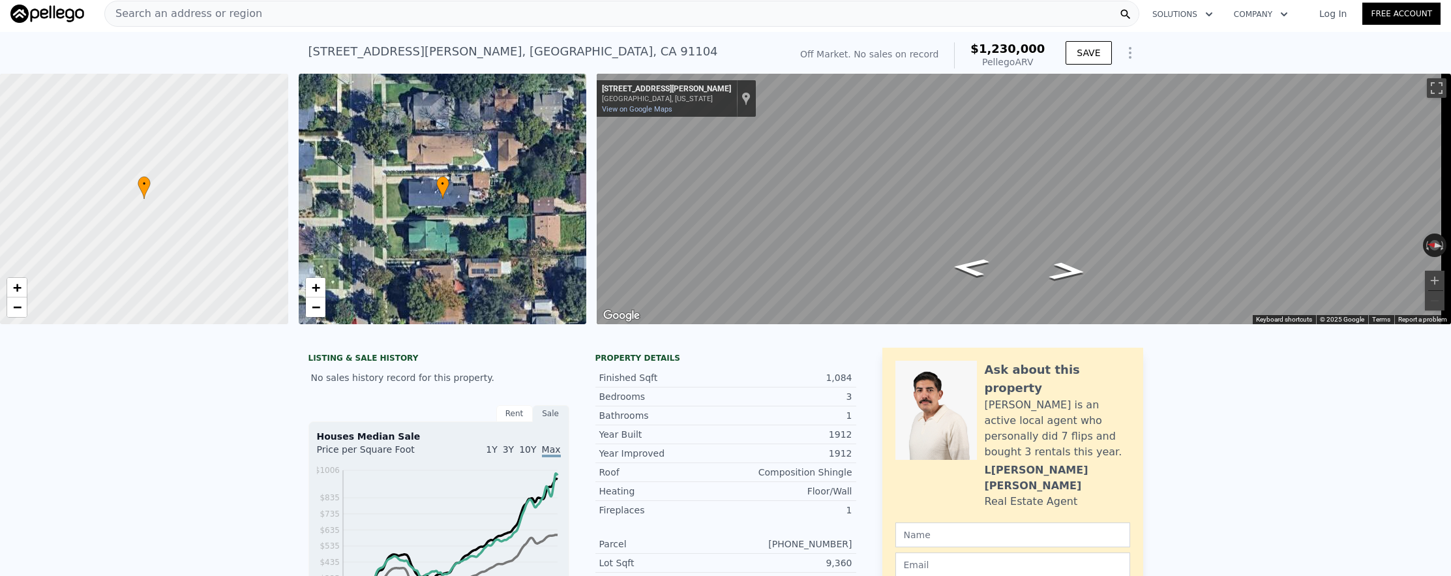
click at [248, 11] on span "Search an address or region" at bounding box center [183, 14] width 157 height 16
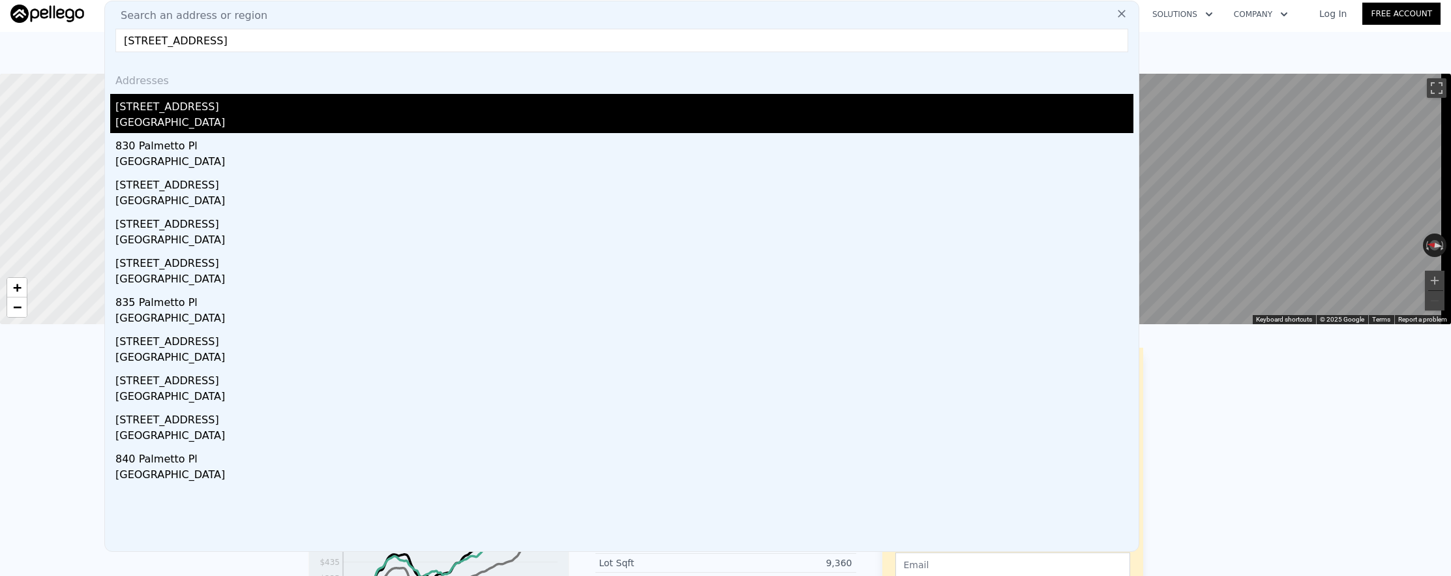
type input "[STREET_ADDRESS]"
click at [274, 107] on div "[STREET_ADDRESS]" at bounding box center [624, 104] width 1018 height 21
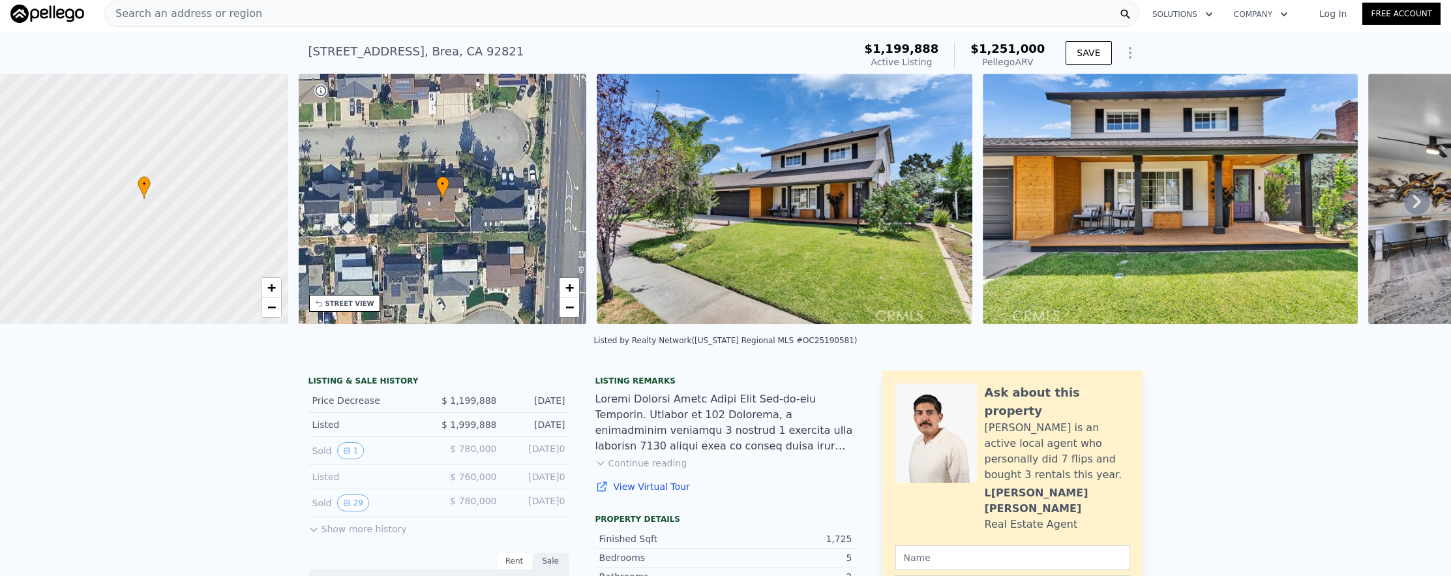
click at [385, 22] on div "Search an address or region" at bounding box center [621, 14] width 1035 height 26
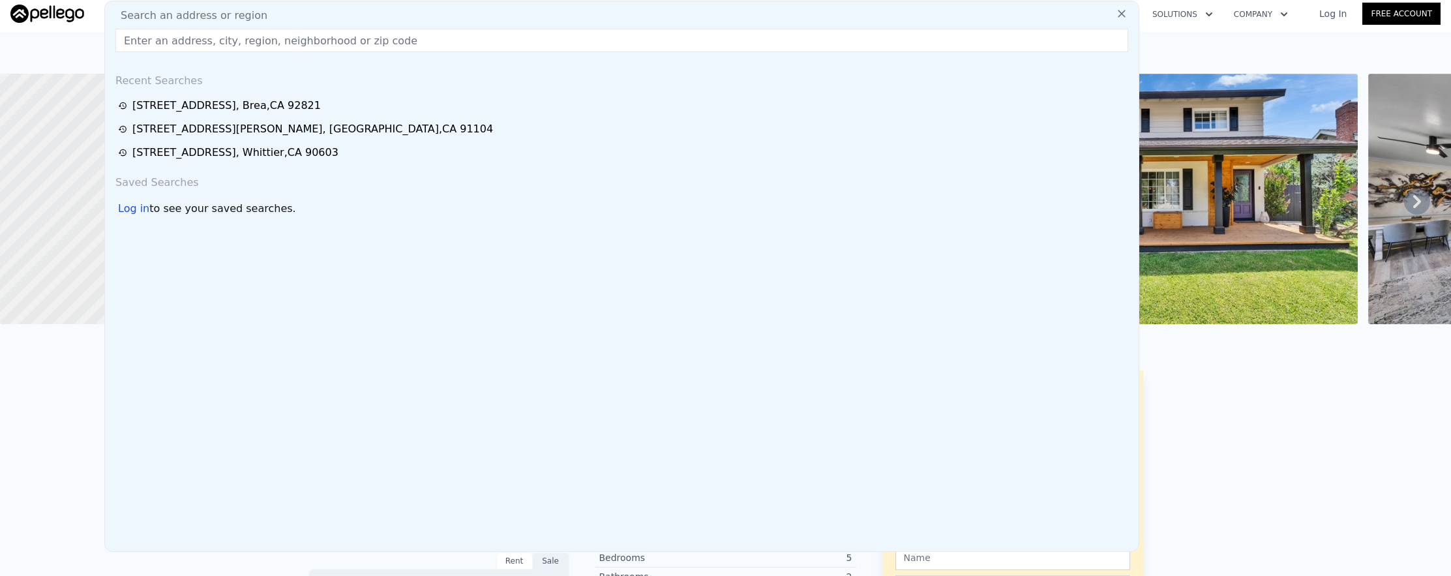
click at [389, 31] on input "text" at bounding box center [621, 40] width 1013 height 23
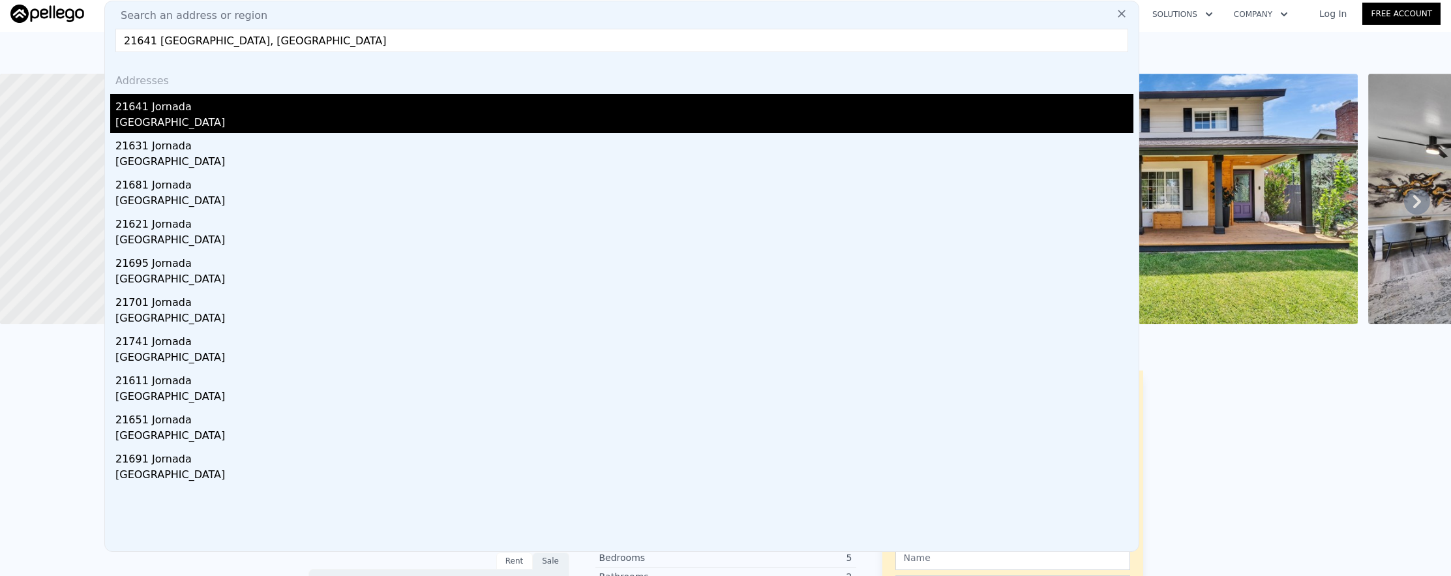
type input "21641 [GEOGRAPHIC_DATA], [GEOGRAPHIC_DATA]"
click at [396, 128] on div "[GEOGRAPHIC_DATA]" at bounding box center [624, 124] width 1018 height 18
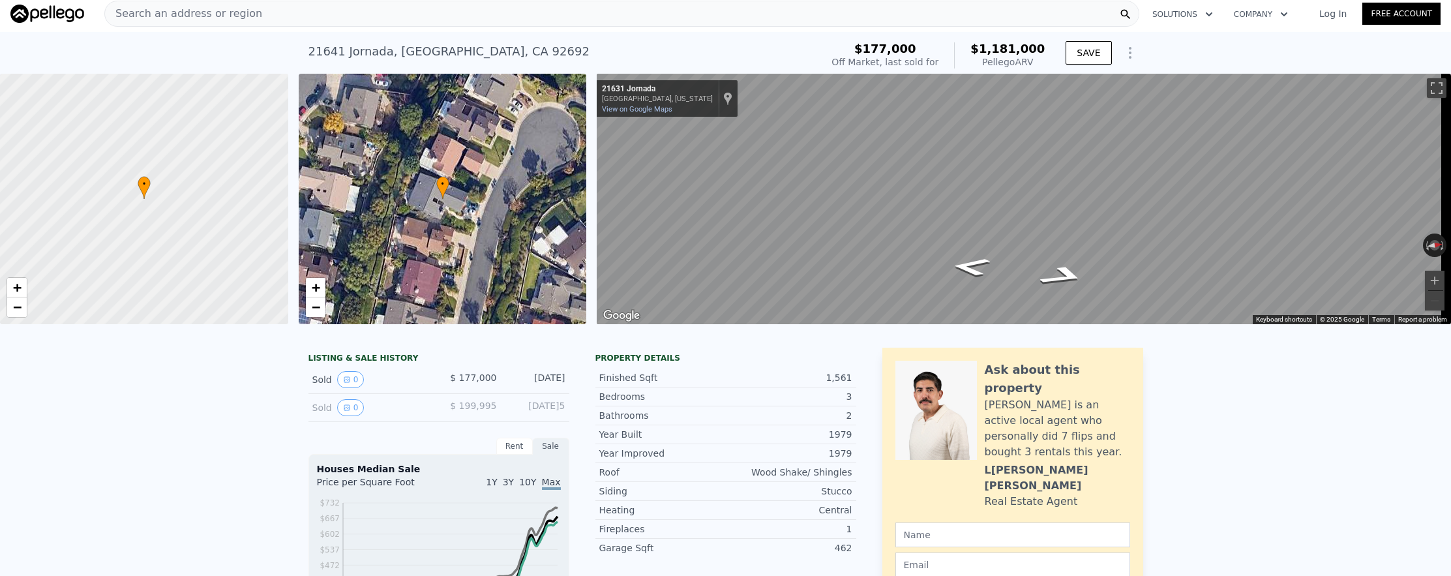
click at [411, 20] on div "Search an address or region" at bounding box center [621, 14] width 1035 height 26
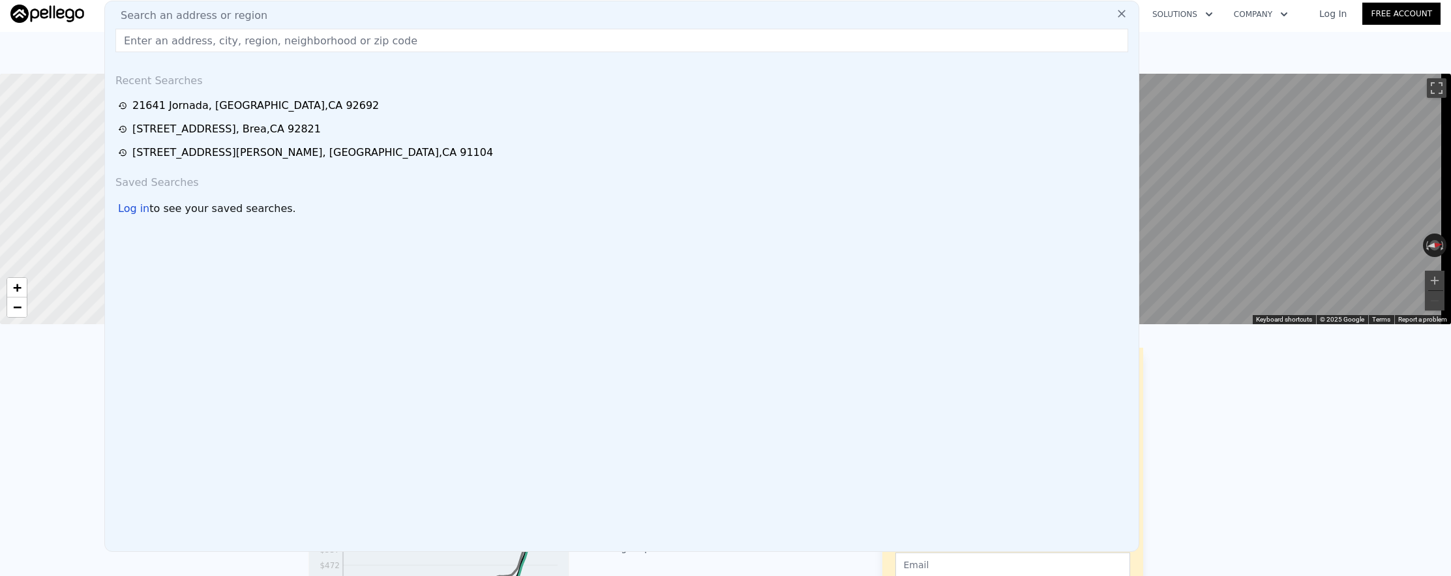
click at [411, 20] on div "Search an address or region" at bounding box center [621, 16] width 1023 height 16
click at [411, 46] on input "text" at bounding box center [621, 40] width 1013 height 23
paste input "[STREET_ADDRESS]"
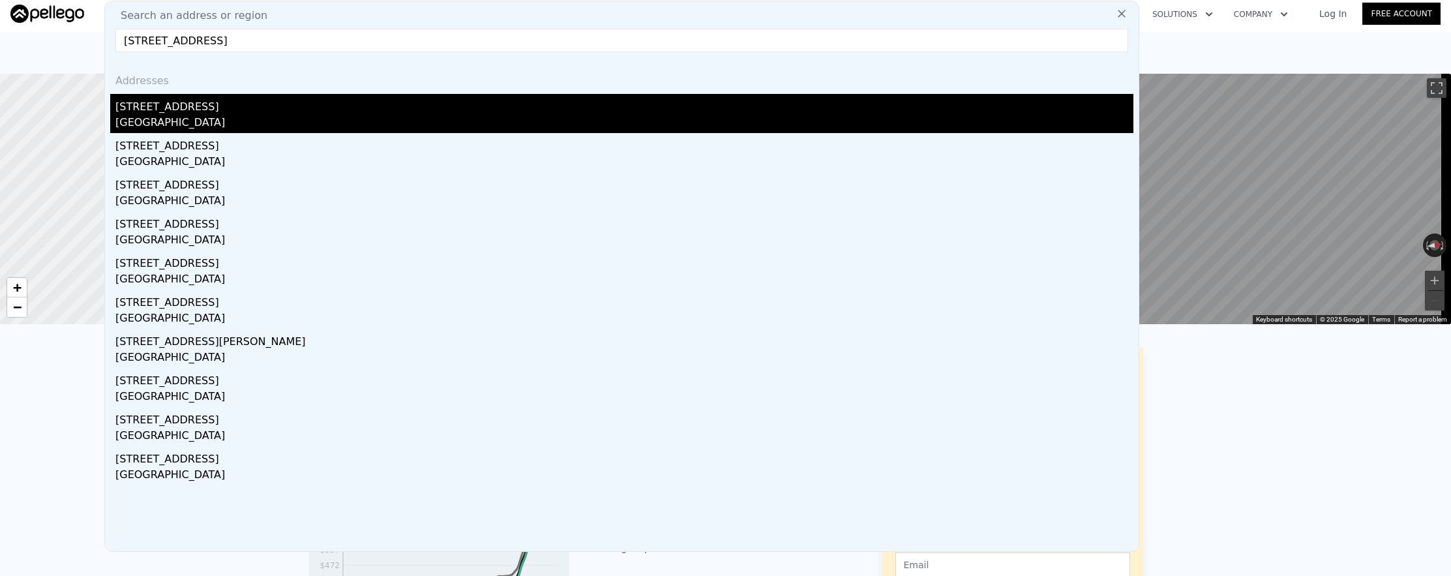
type input "[STREET_ADDRESS]"
click at [420, 120] on div "[GEOGRAPHIC_DATA]" at bounding box center [624, 124] width 1018 height 18
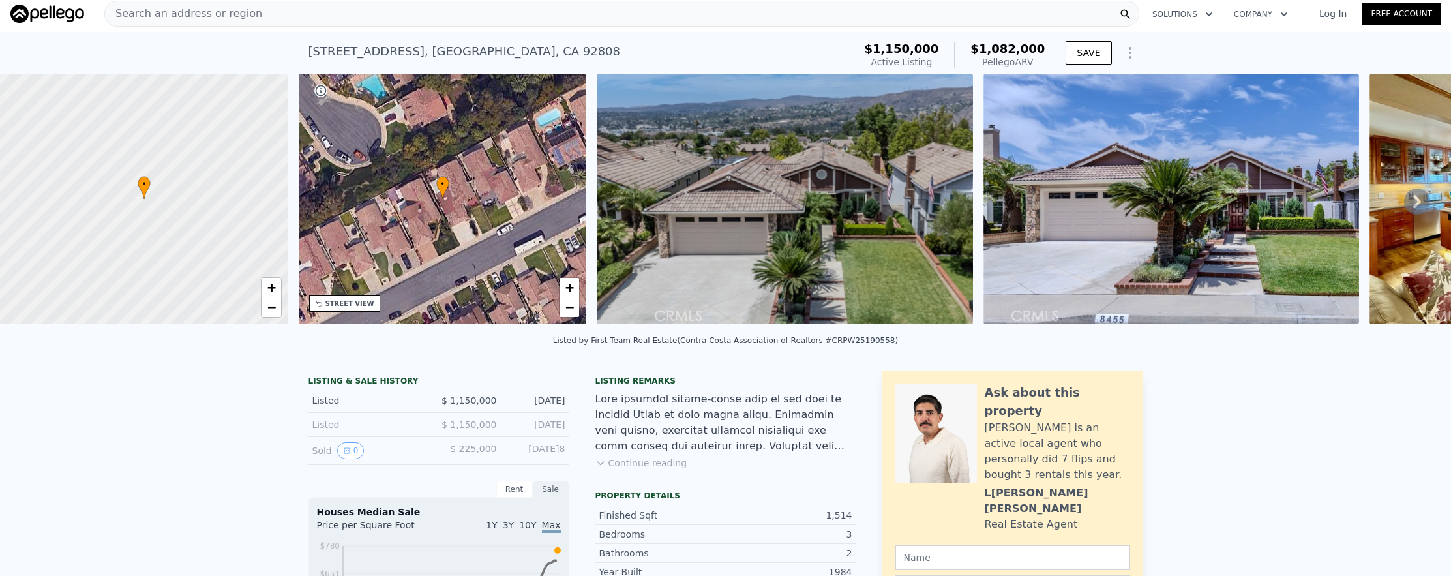
click at [416, 12] on div "Search an address or region" at bounding box center [621, 14] width 1035 height 26
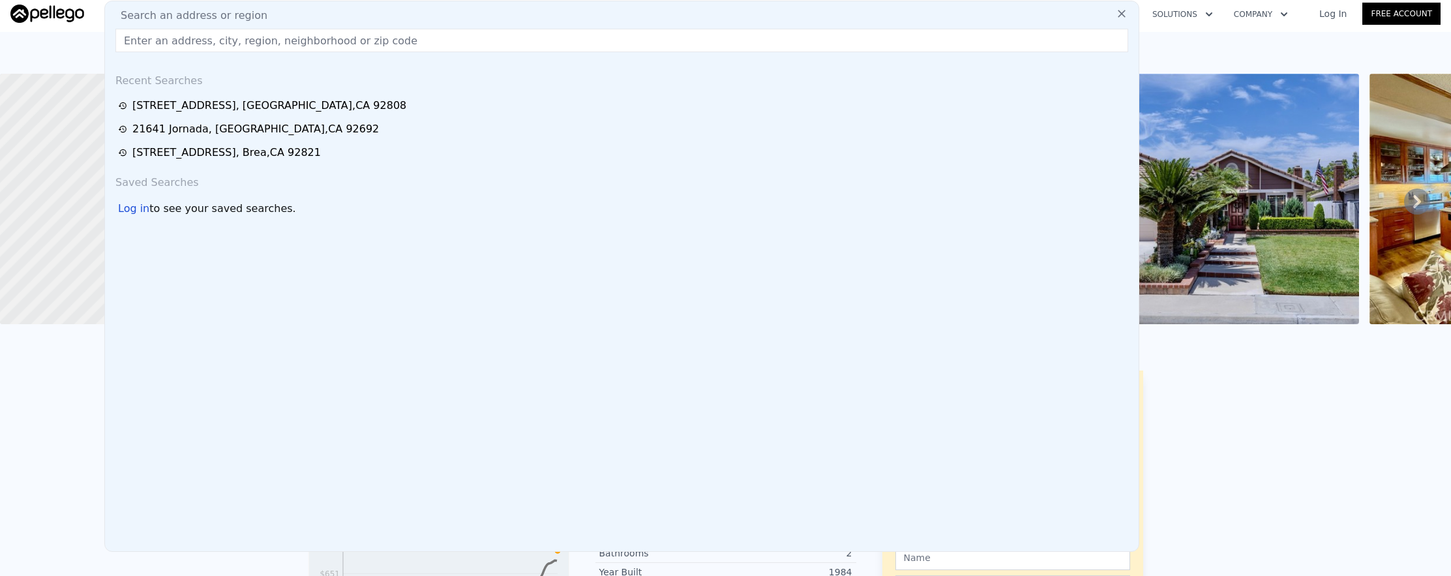
paste input "[STREET_ADDRESS]"
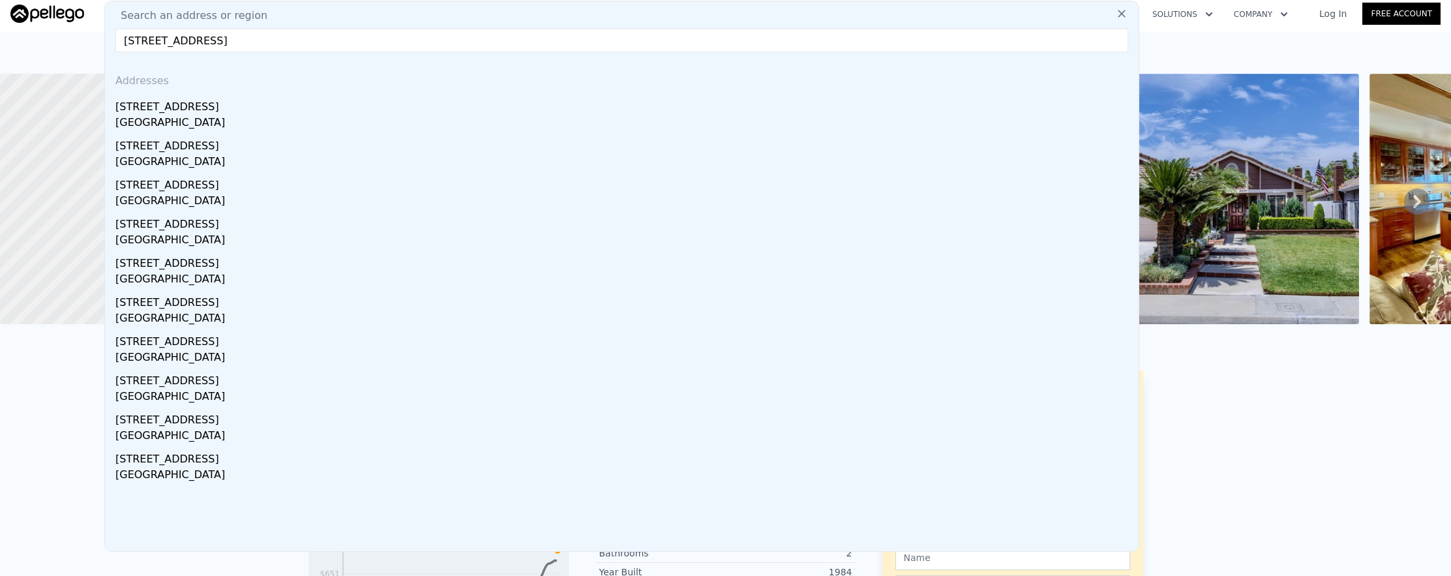
type input "[STREET_ADDRESS]"
click at [451, 108] on div "[STREET_ADDRESS]" at bounding box center [624, 104] width 1018 height 21
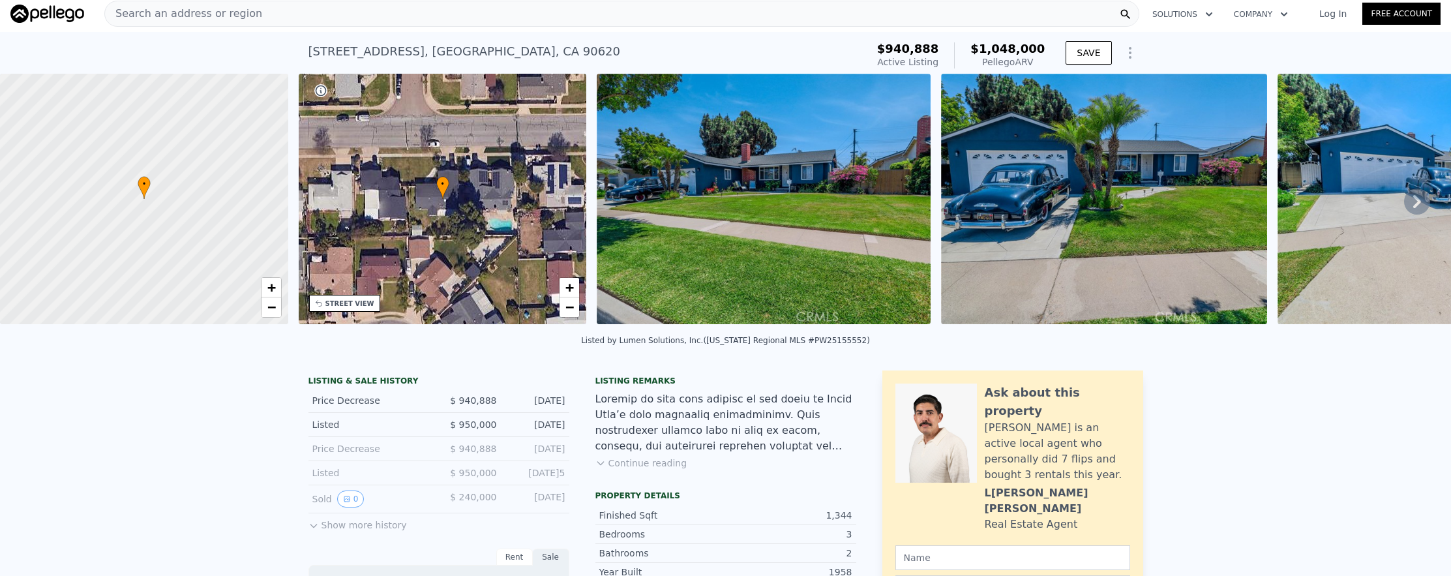
click at [341, 16] on div "Search an address or region" at bounding box center [621, 14] width 1035 height 26
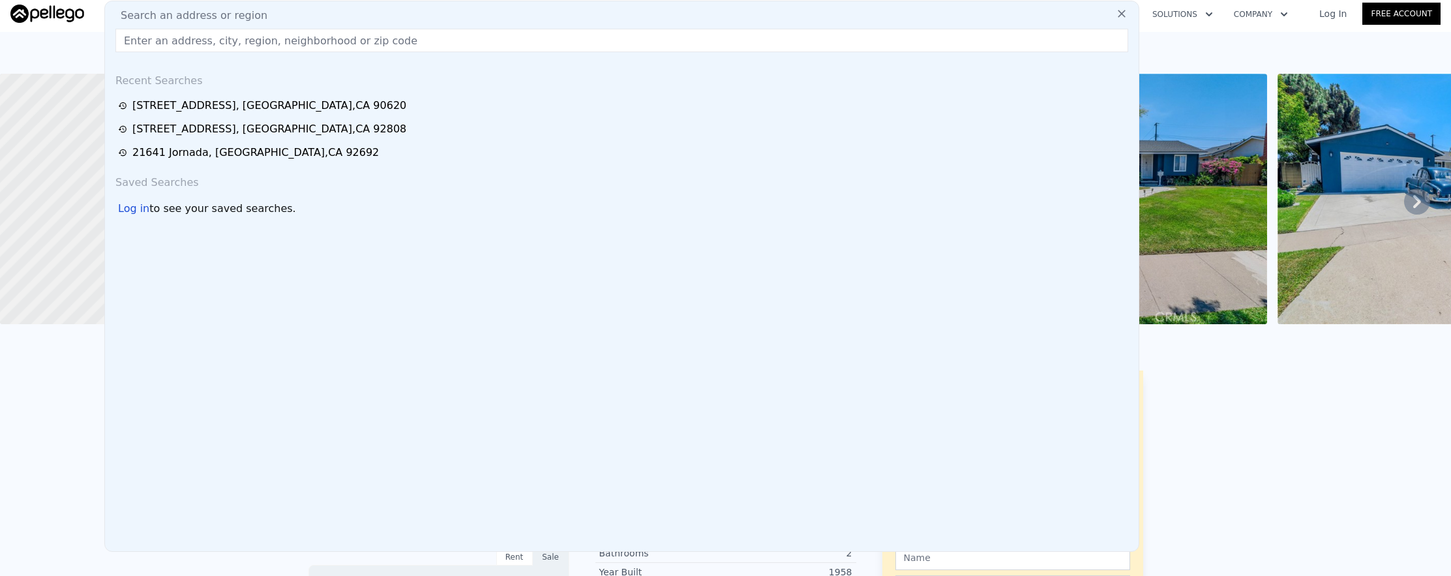
click at [344, 40] on input "text" at bounding box center [621, 40] width 1013 height 23
paste input "[STREET_ADDRESS][PERSON_NAME]"
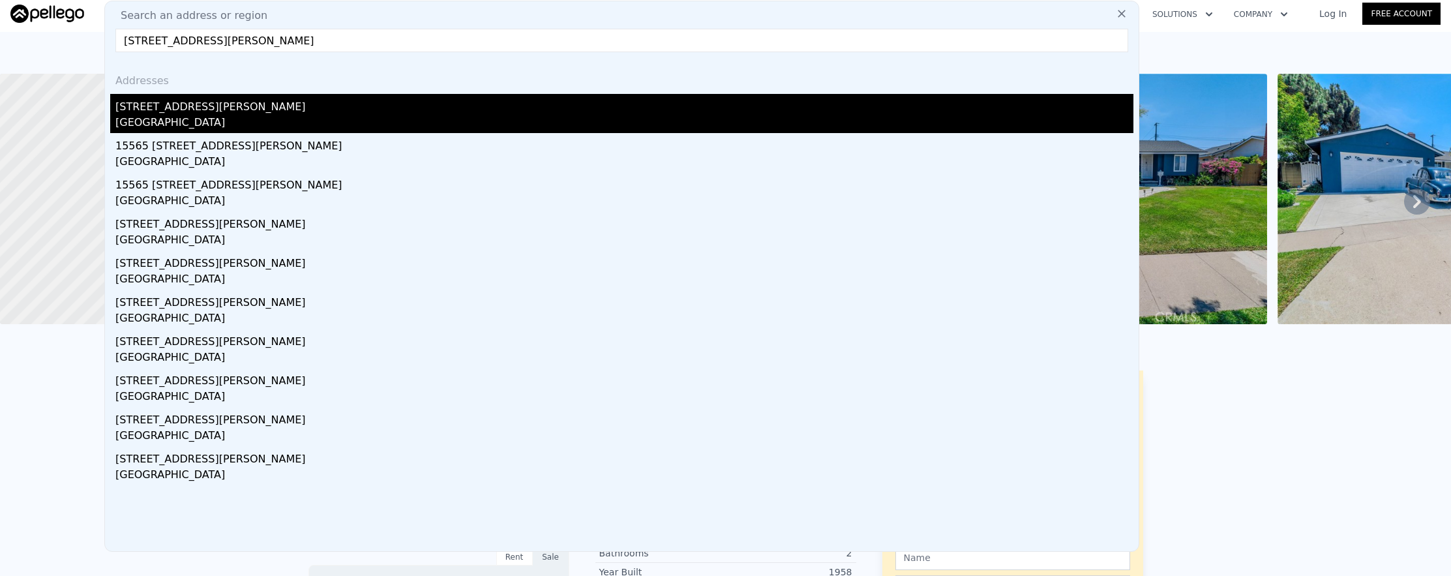
type input "[STREET_ADDRESS][PERSON_NAME]"
click at [323, 101] on div "[STREET_ADDRESS][PERSON_NAME]" at bounding box center [624, 104] width 1018 height 21
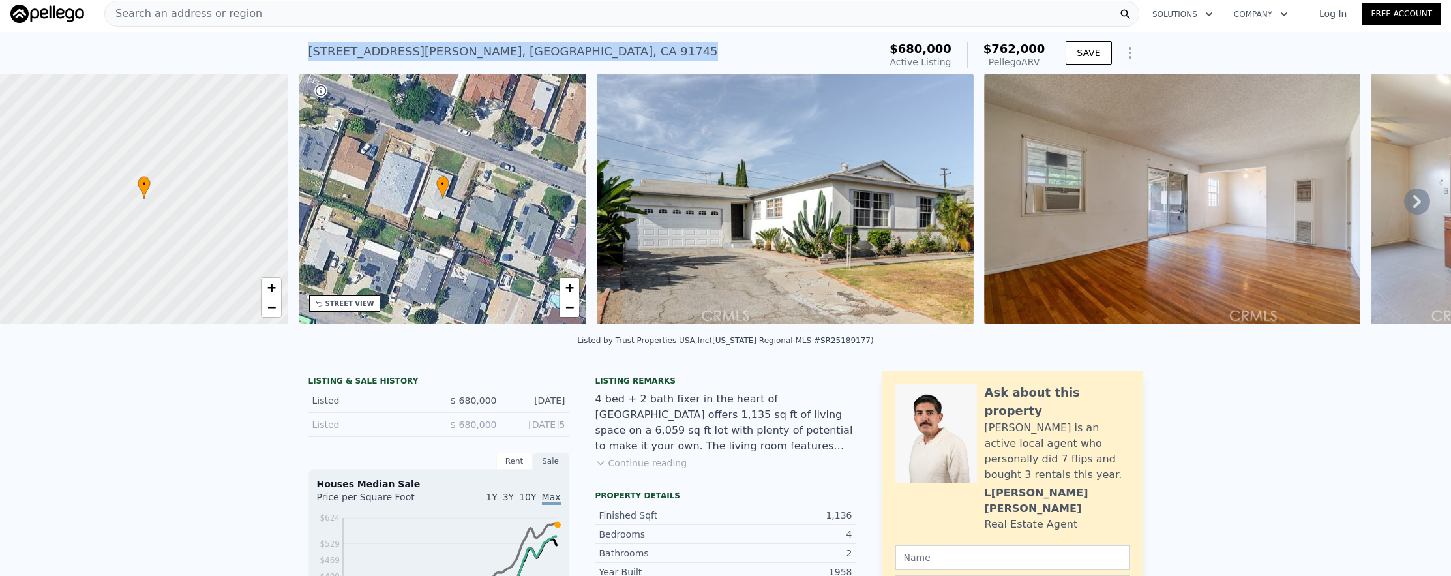
drag, startPoint x: 557, startPoint y: 48, endPoint x: 298, endPoint y: 45, distance: 258.9
click at [298, 45] on div "[STREET_ADDRESS][PERSON_NAME] Active at $680k (~ARV $762k ) $680,000 Active Lis…" at bounding box center [725, 53] width 1451 height 42
copy div "[STREET_ADDRESS][PERSON_NAME]"
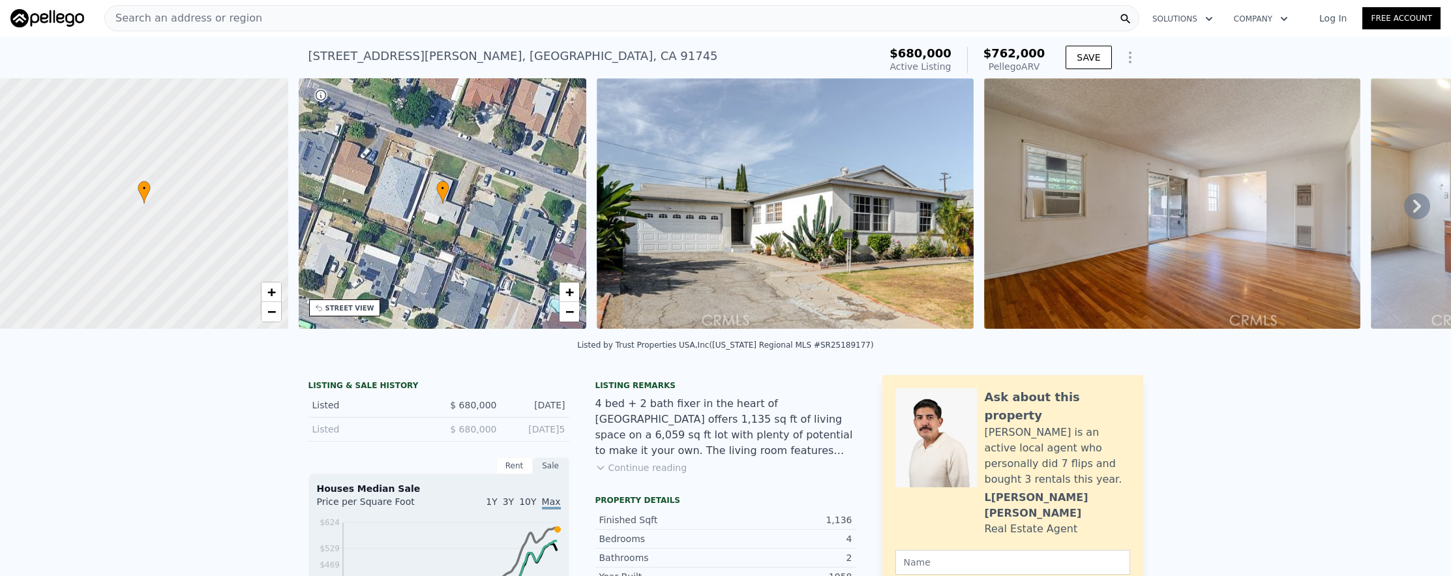
click at [420, 22] on div "Search an address or region" at bounding box center [621, 18] width 1035 height 26
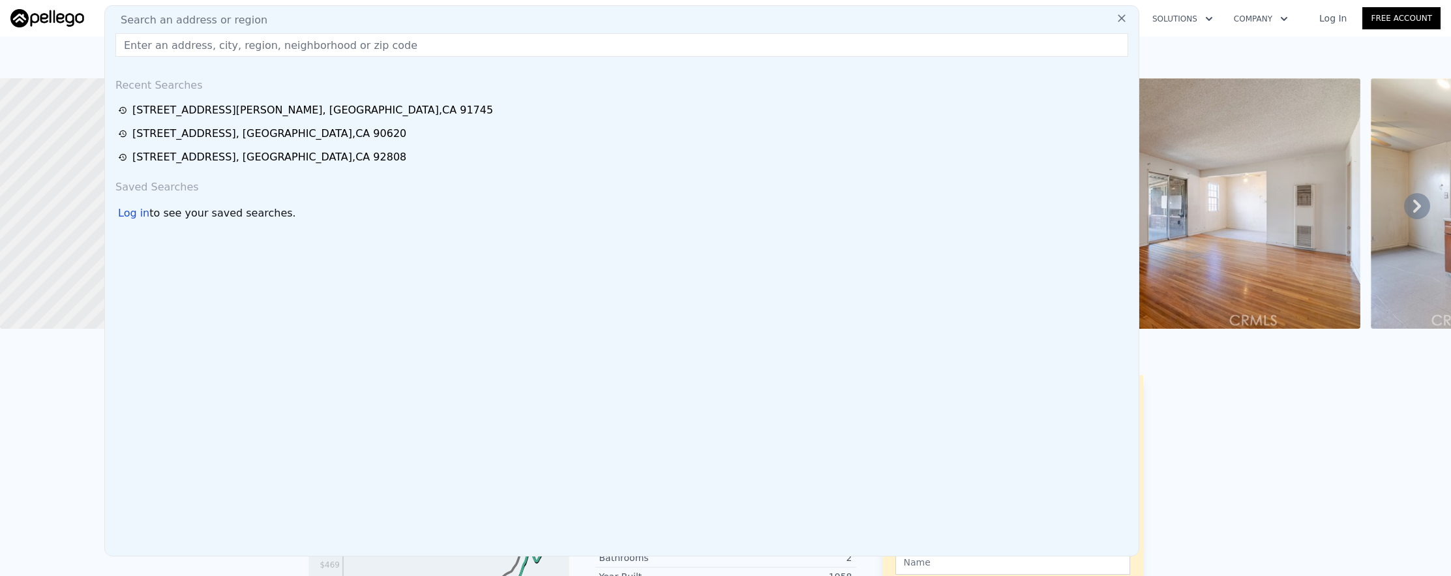
click at [421, 51] on input "text" at bounding box center [621, 44] width 1013 height 23
paste input "[STREET_ADDRESS]"
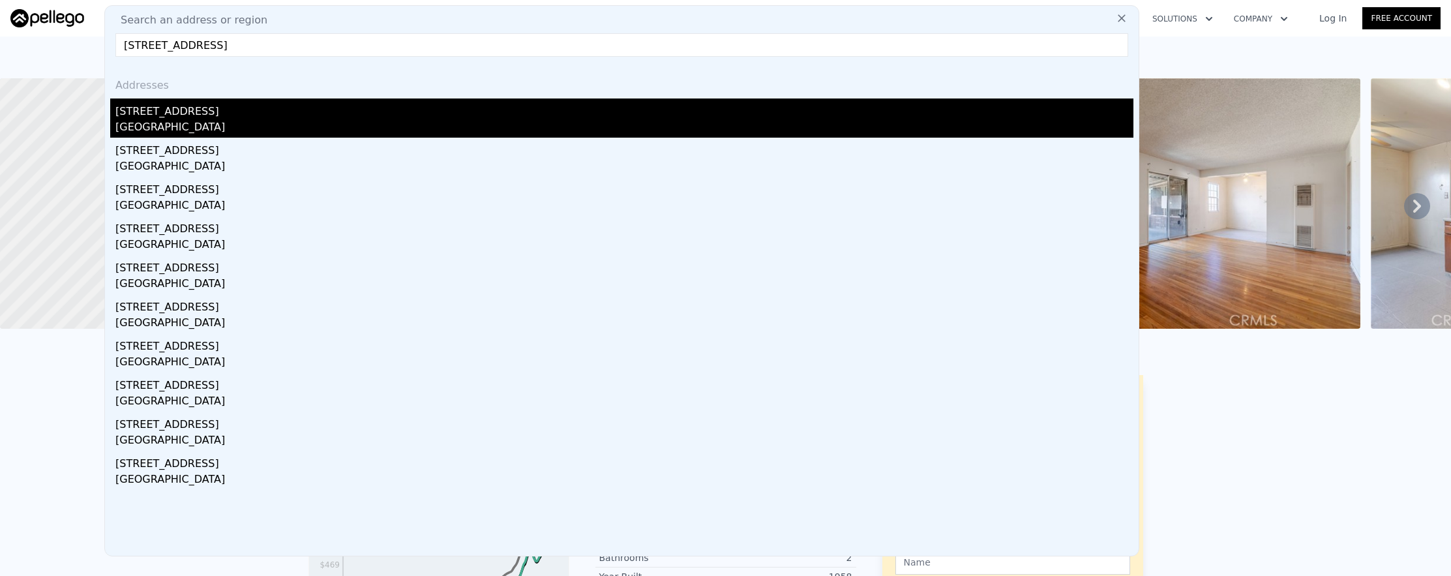
type input "[STREET_ADDRESS]"
click at [419, 119] on div "[GEOGRAPHIC_DATA]" at bounding box center [624, 128] width 1018 height 18
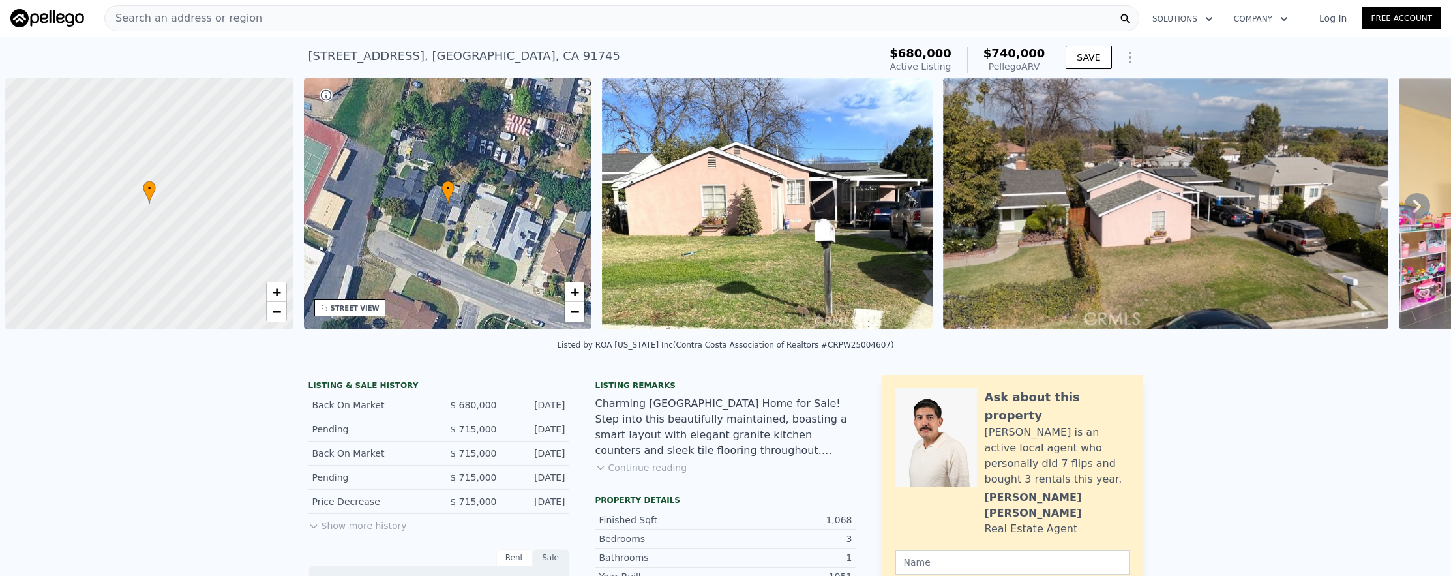
scroll to position [0, 5]
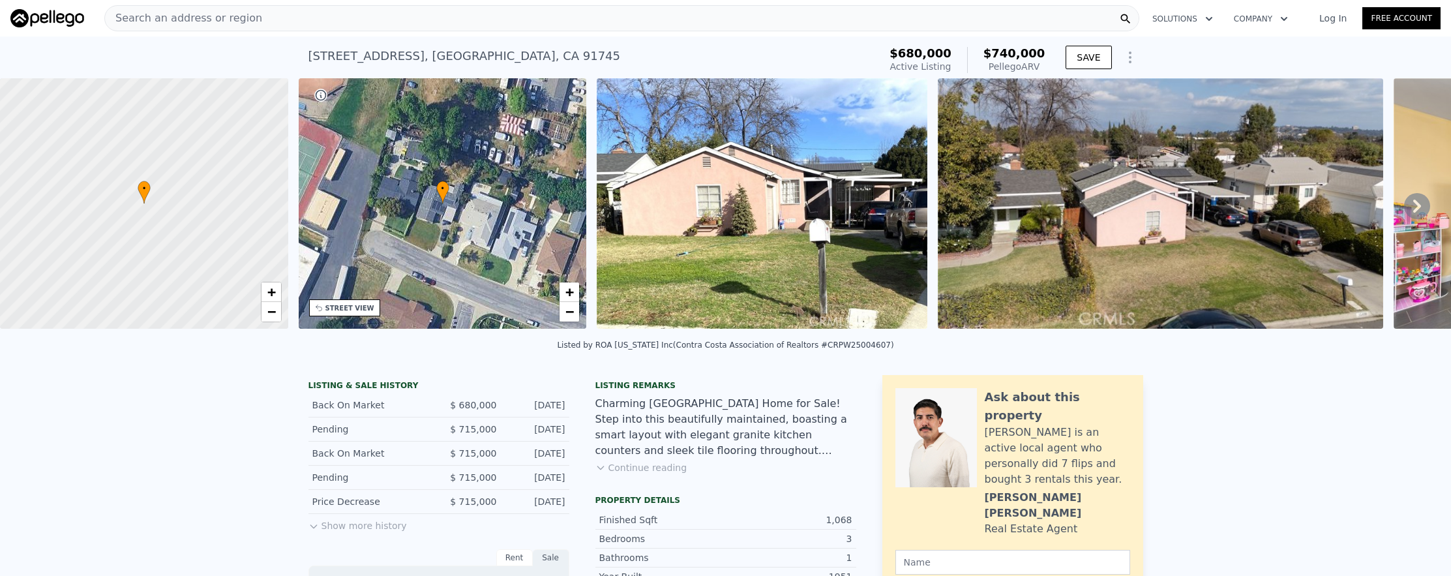
click at [321, 22] on div "Search an address or region" at bounding box center [621, 18] width 1035 height 26
click at [175, 22] on span "Search an address or region" at bounding box center [183, 18] width 157 height 16
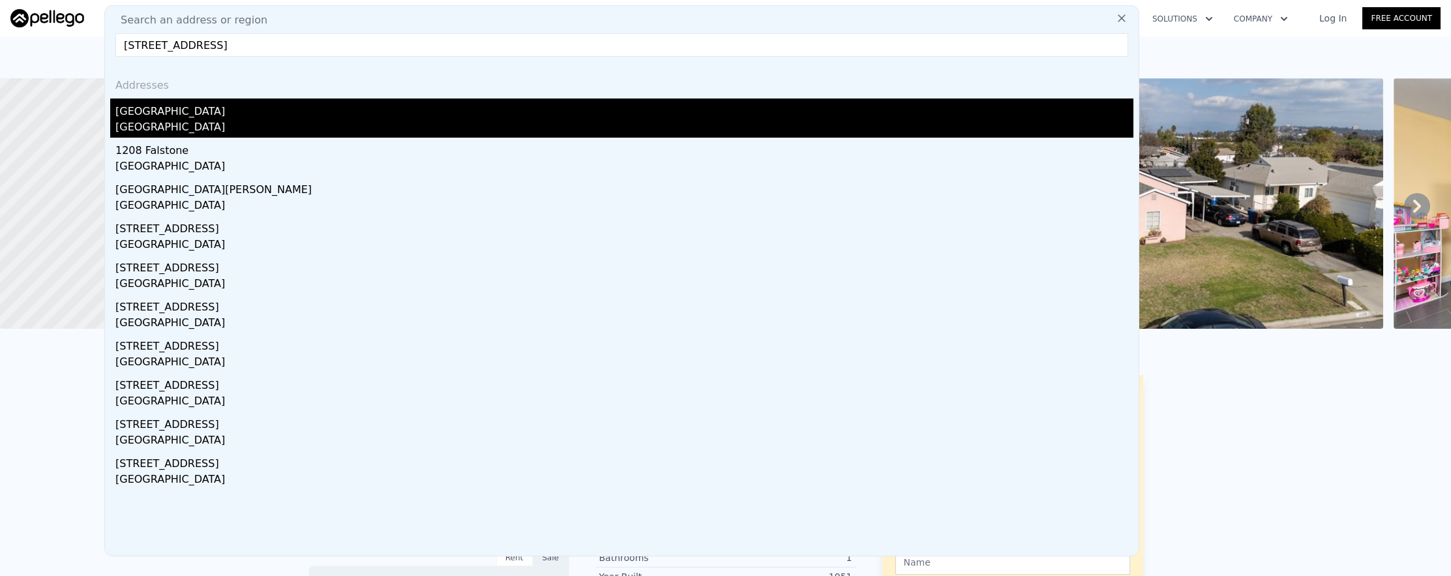
type input "1243 Falstone Avenue, Hacienda Heights, CA 91745"
click at [247, 134] on div "[GEOGRAPHIC_DATA]" at bounding box center [624, 128] width 1018 height 18
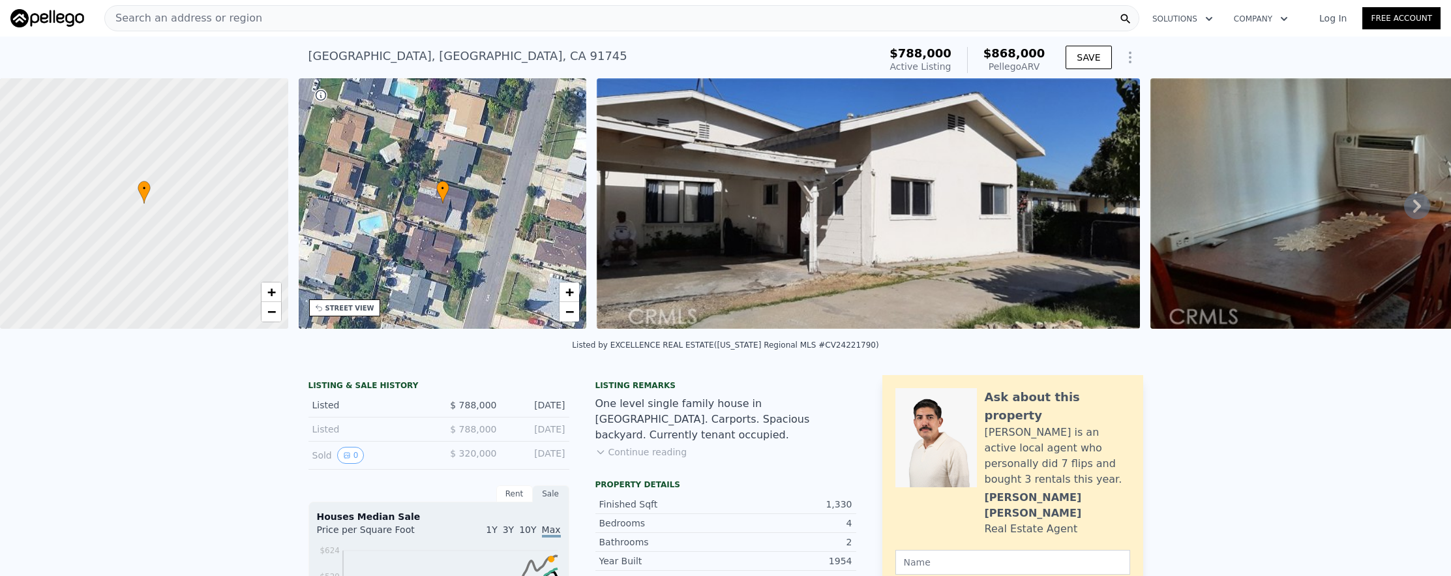
click at [465, 21] on div "Search an address or region" at bounding box center [621, 18] width 1035 height 26
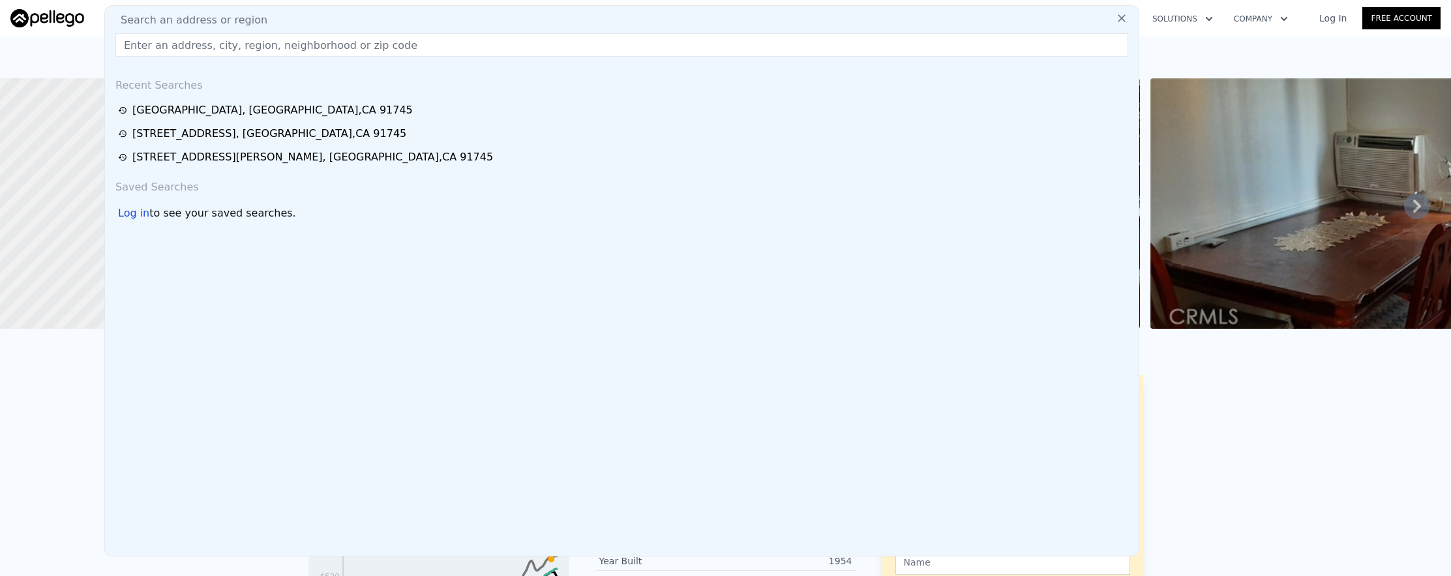
paste input "1729 Craigton Avenue, Hacienda Heights, CA 91745"
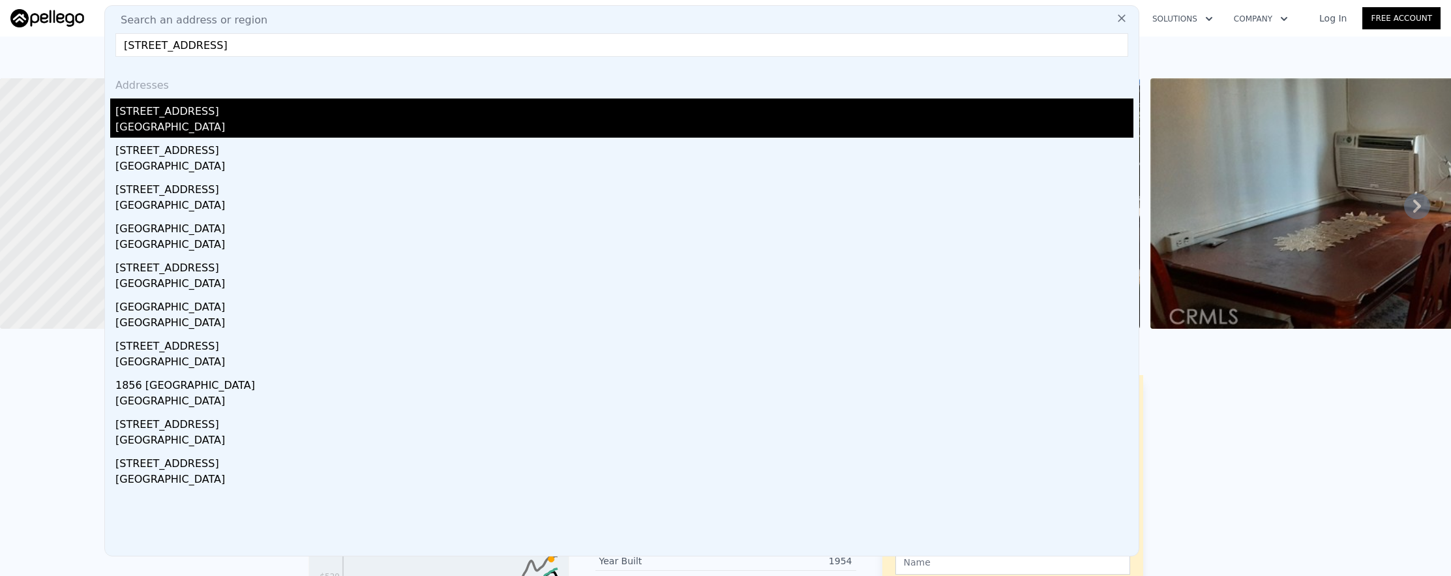
type input "1729 Craigton Avenue, Hacienda Heights, CA 91745"
click at [506, 131] on div "[GEOGRAPHIC_DATA]" at bounding box center [624, 128] width 1018 height 18
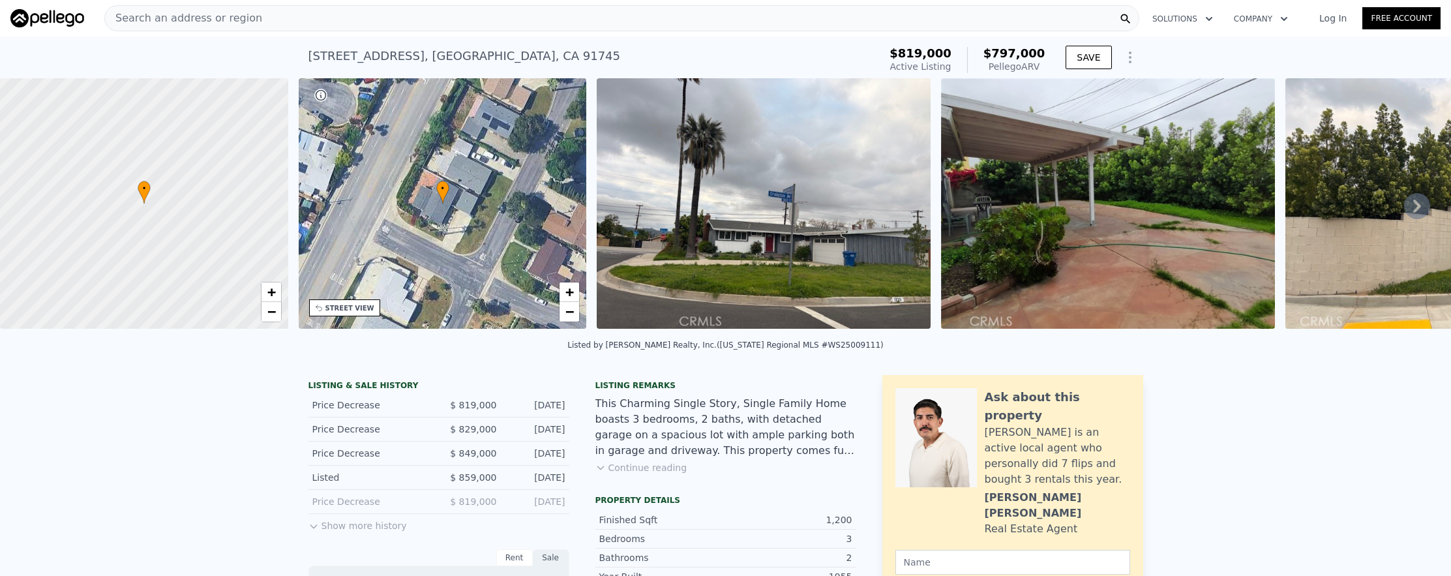
click at [522, 18] on div "Search an address or region" at bounding box center [621, 18] width 1035 height 26
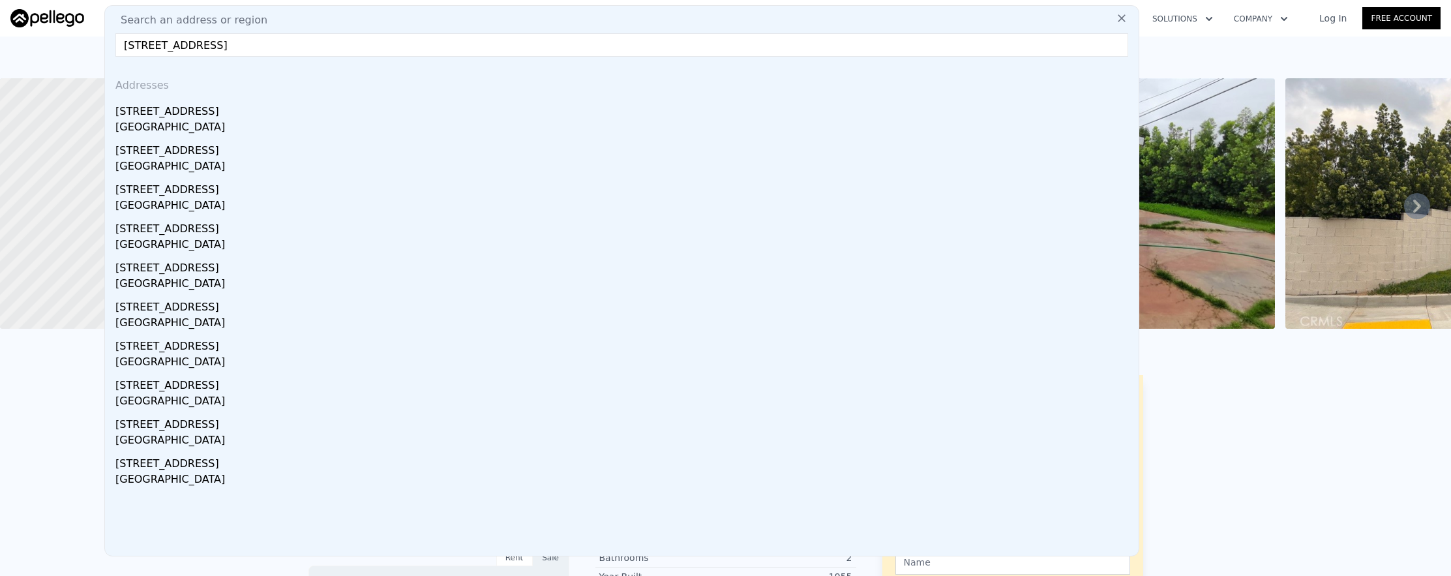
type input "2075 Country Canyon Road, Hacienda Heights, CA 91745"
drag, startPoint x: 496, startPoint y: 106, endPoint x: 1406, endPoint y: 41, distance: 911.9
click at [496, 106] on div "2075 Country Canyon Rd" at bounding box center [624, 108] width 1018 height 21
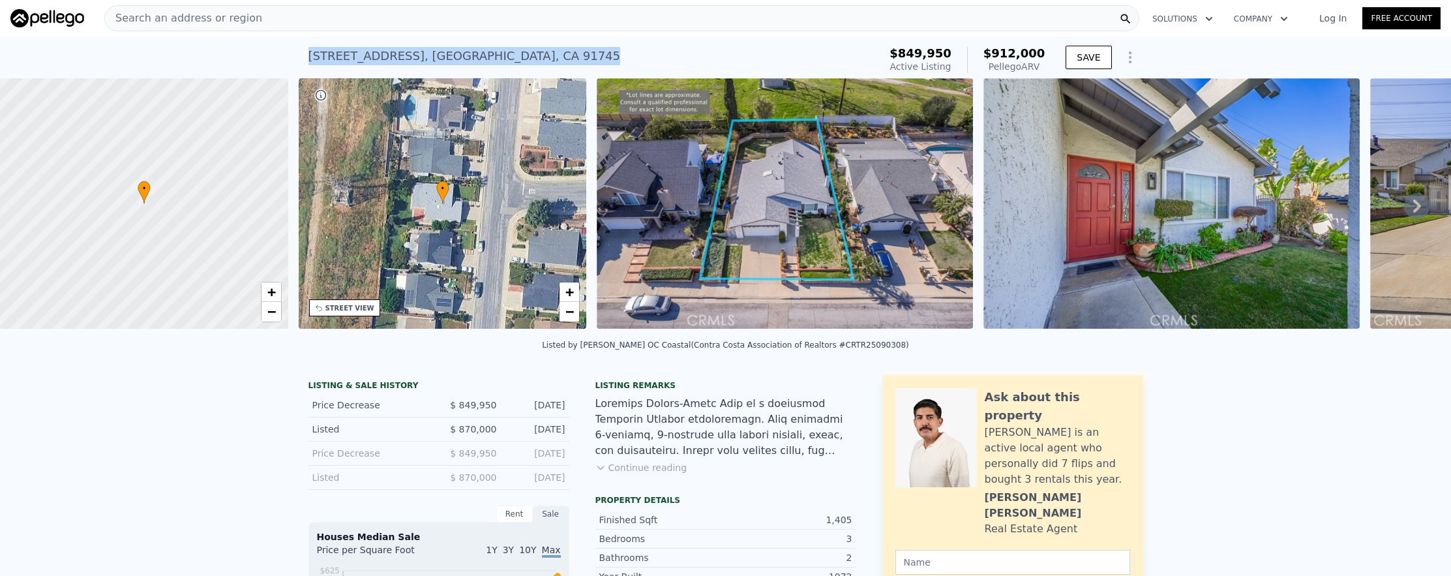
drag, startPoint x: 589, startPoint y: 67, endPoint x: 616, endPoint y: 70, distance: 26.2
click at [616, 70] on div "2075 Country Canyon Rd , Hacienda Heights , CA 91745 Active at $849,950 (~ARV $…" at bounding box center [591, 60] width 566 height 37
copy div "2075 Country Canyon Rd , Hacienda Heights , CA 91745"
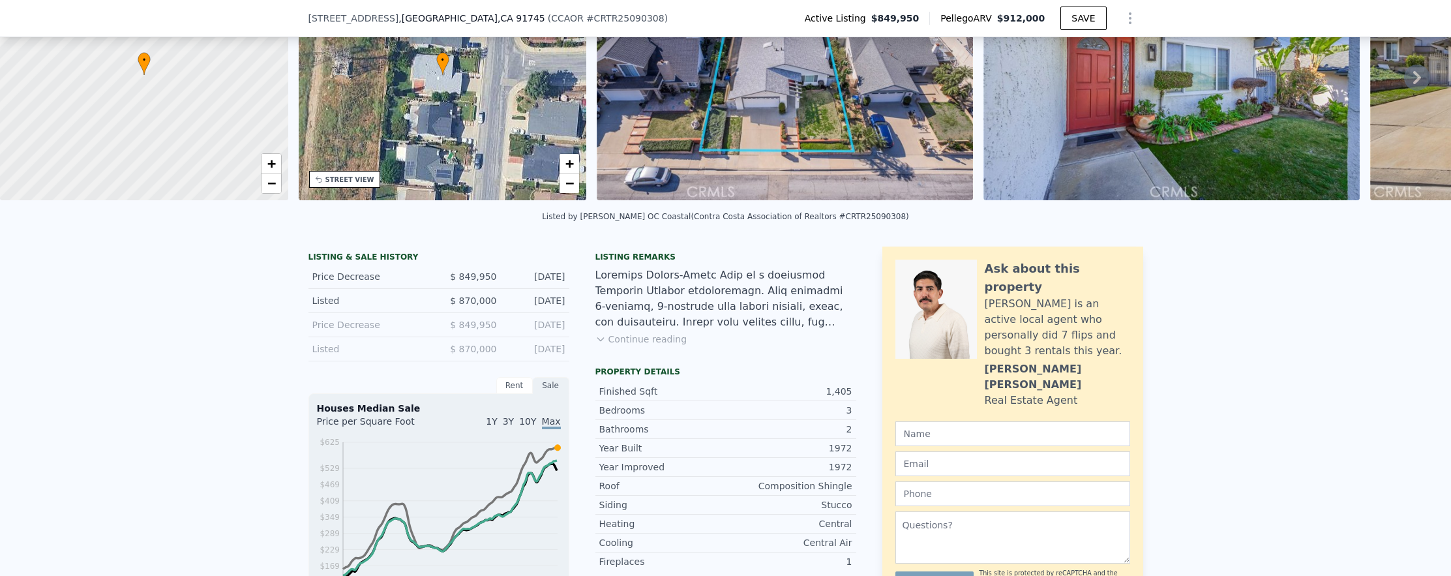
scroll to position [375, 0]
